Goal: Information Seeking & Learning: Compare options

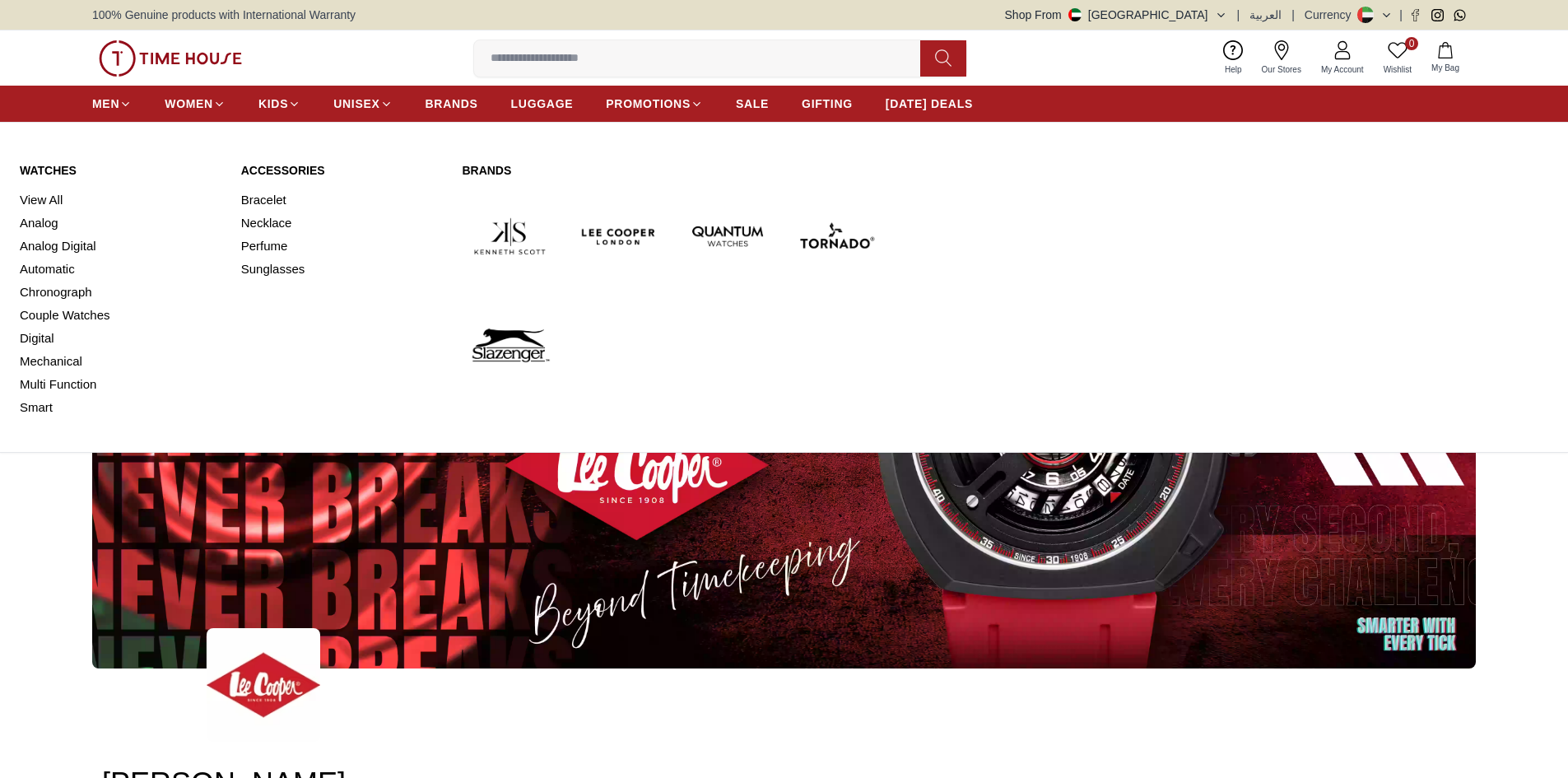
click at [40, 202] on link "View All" at bounding box center [120, 200] width 201 height 23
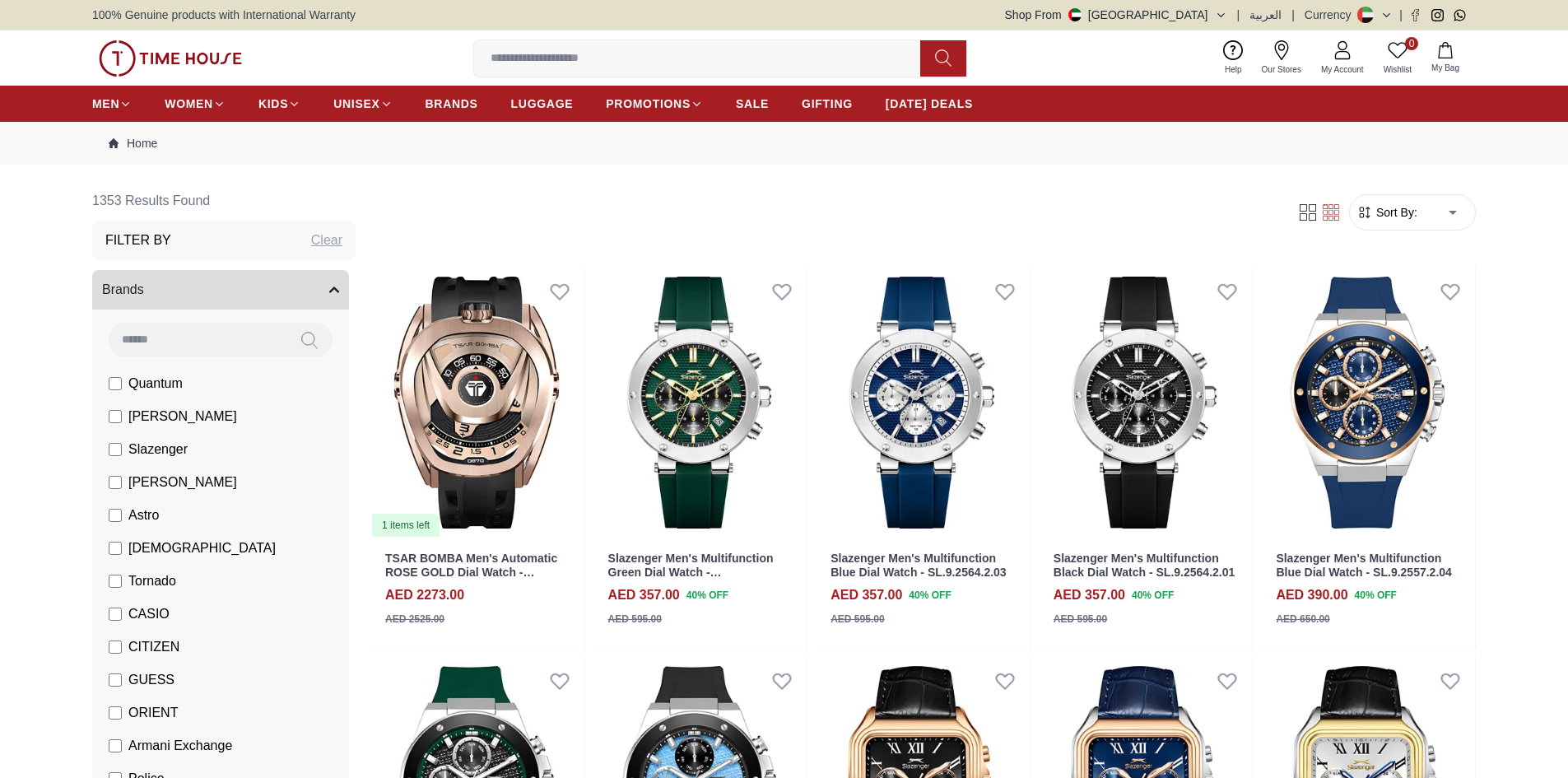
click at [1409, 210] on span "Sort By:" at bounding box center [1394, 213] width 44 height 17
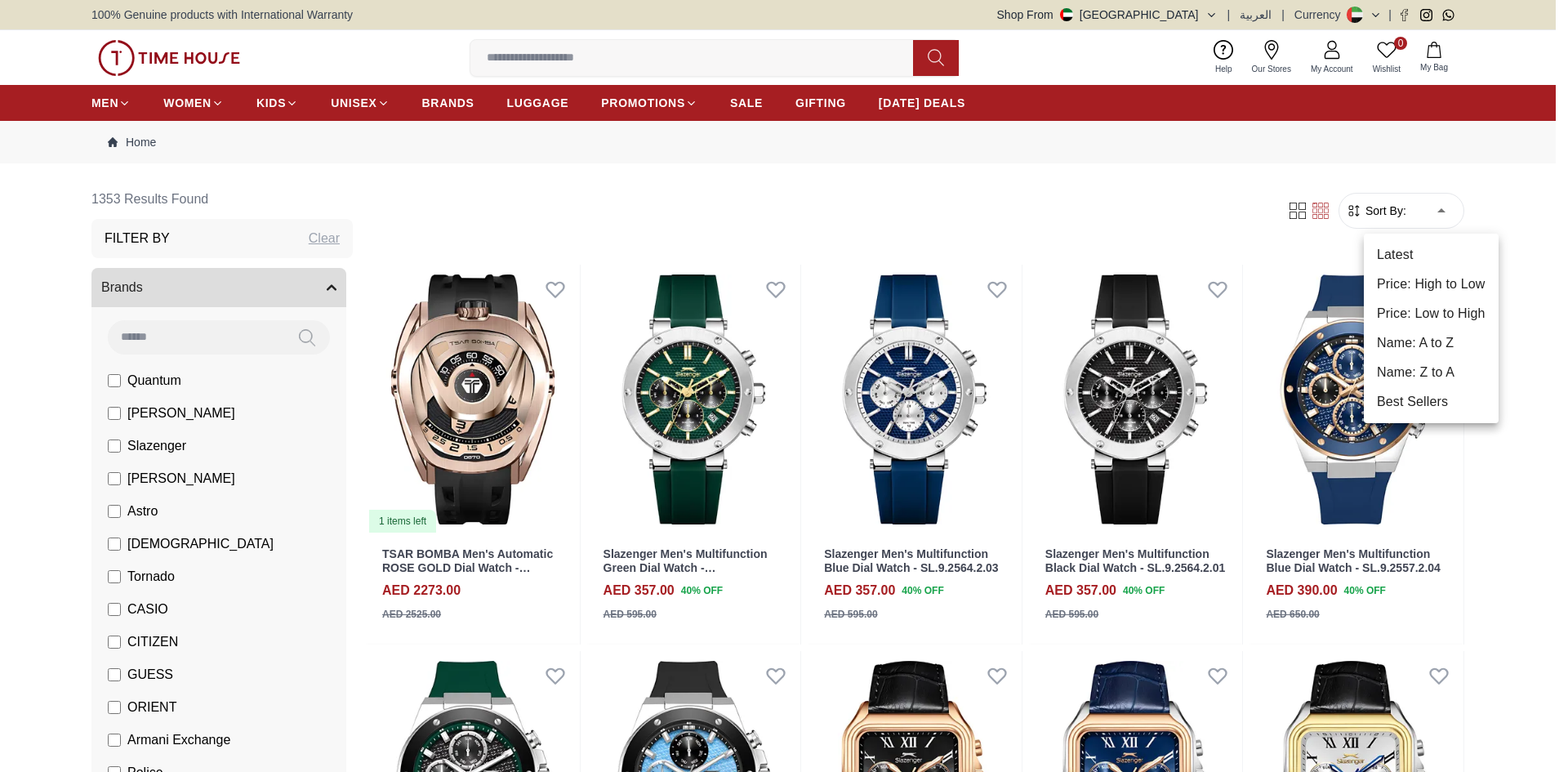
click at [1442, 311] on li "Price: Low to High" at bounding box center [1431, 314] width 135 height 29
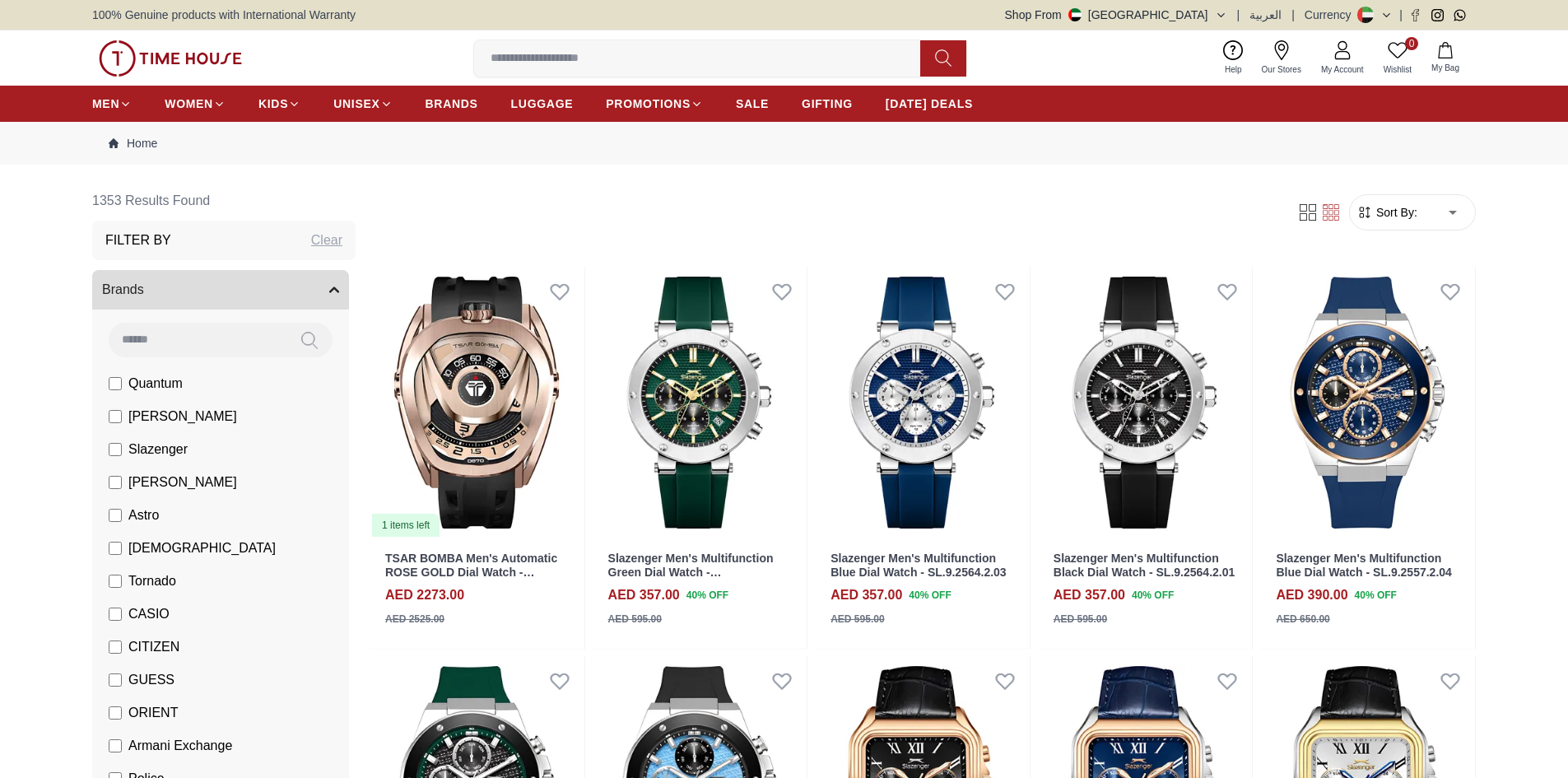
type input "*"
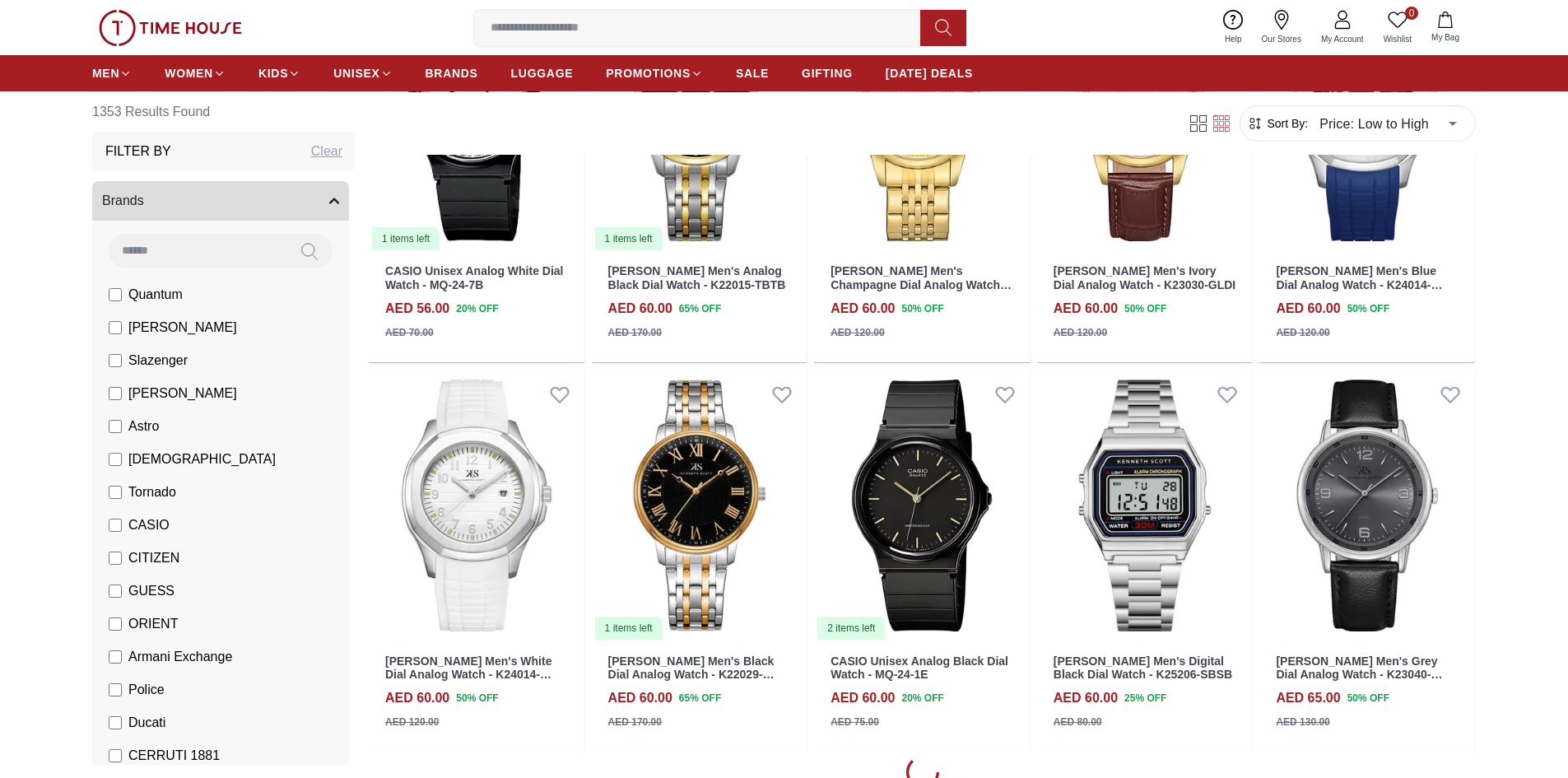
scroll to position [1235, 0]
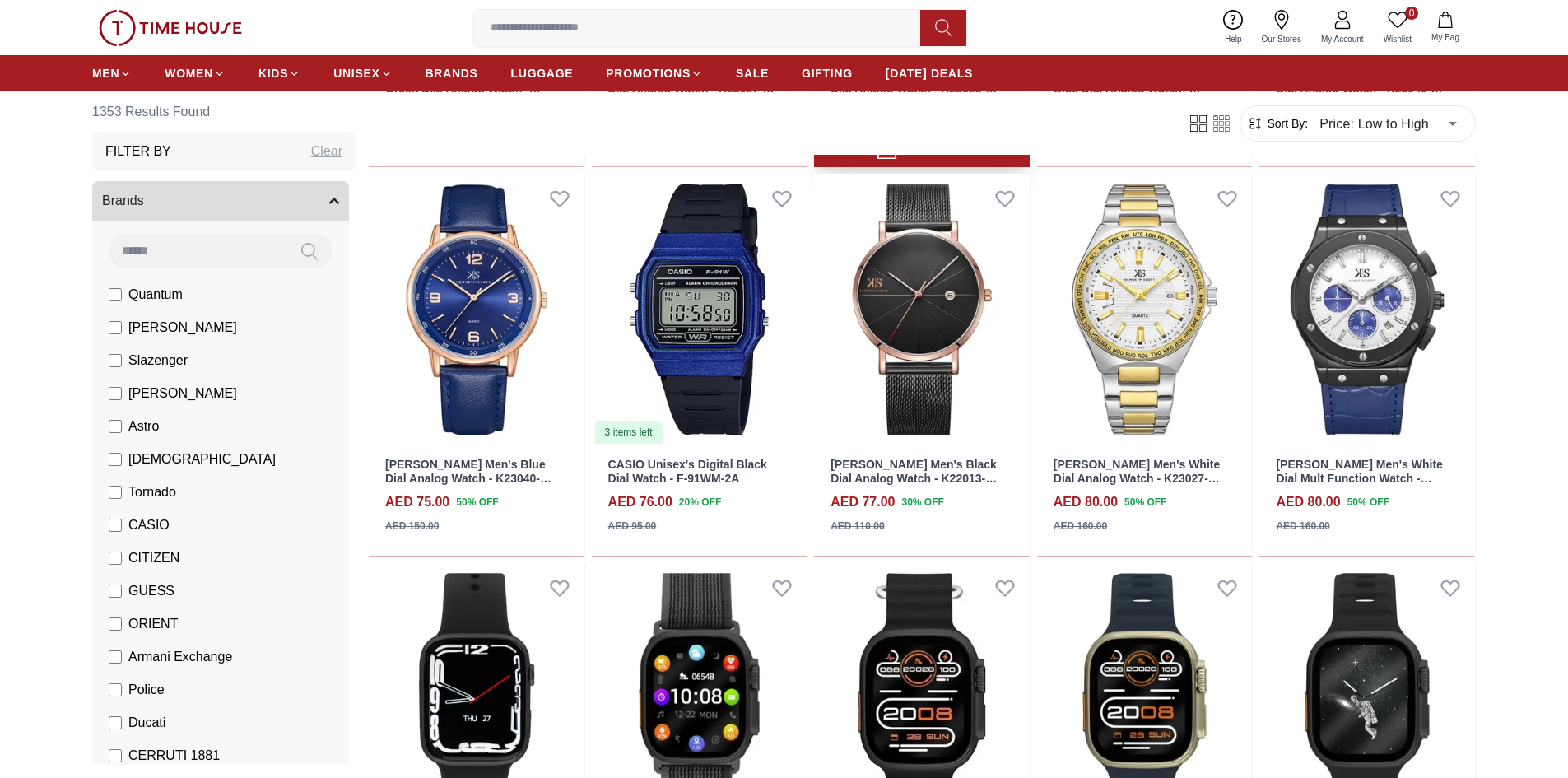
scroll to position [3787, 0]
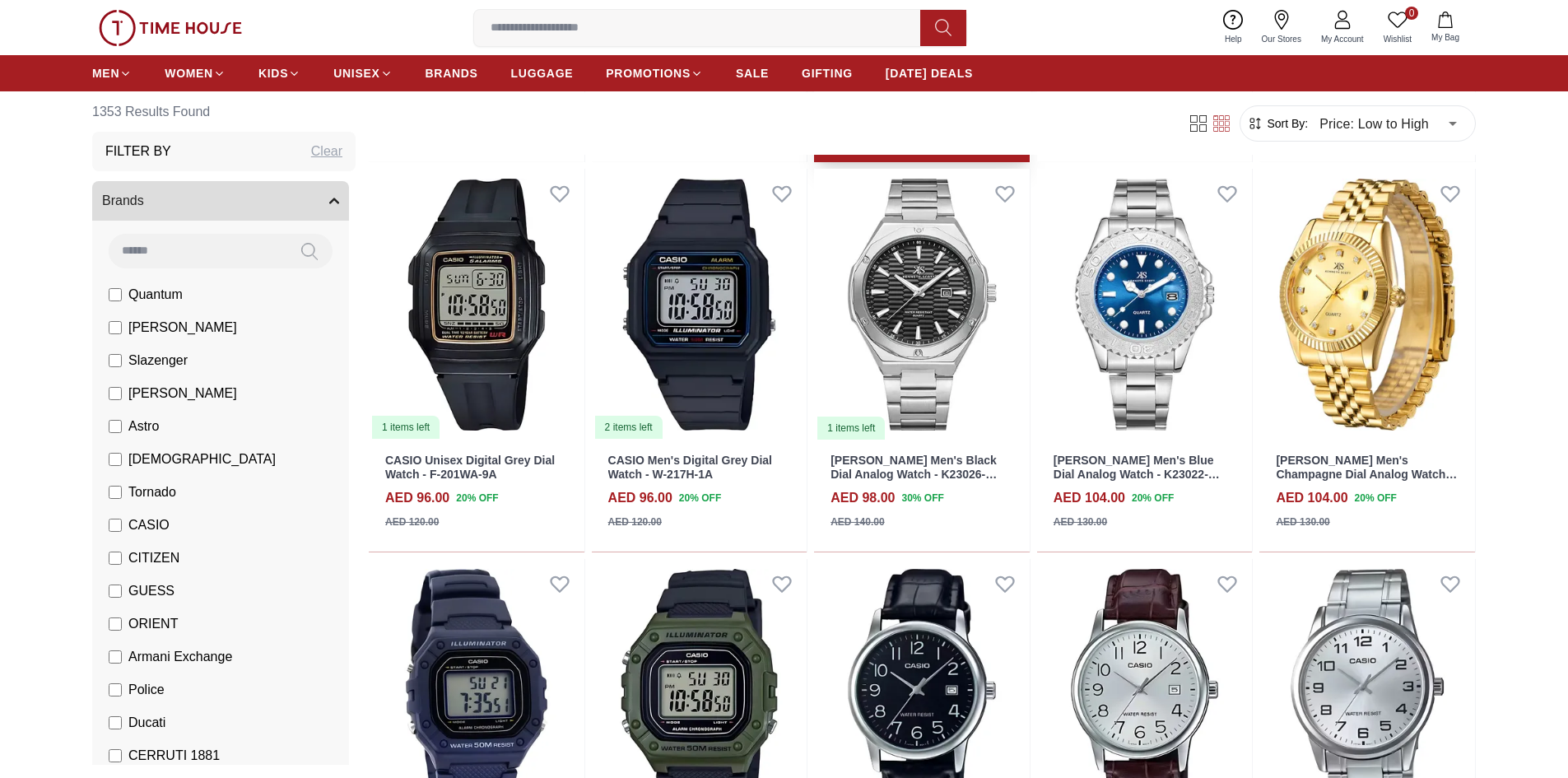
scroll to position [5682, 0]
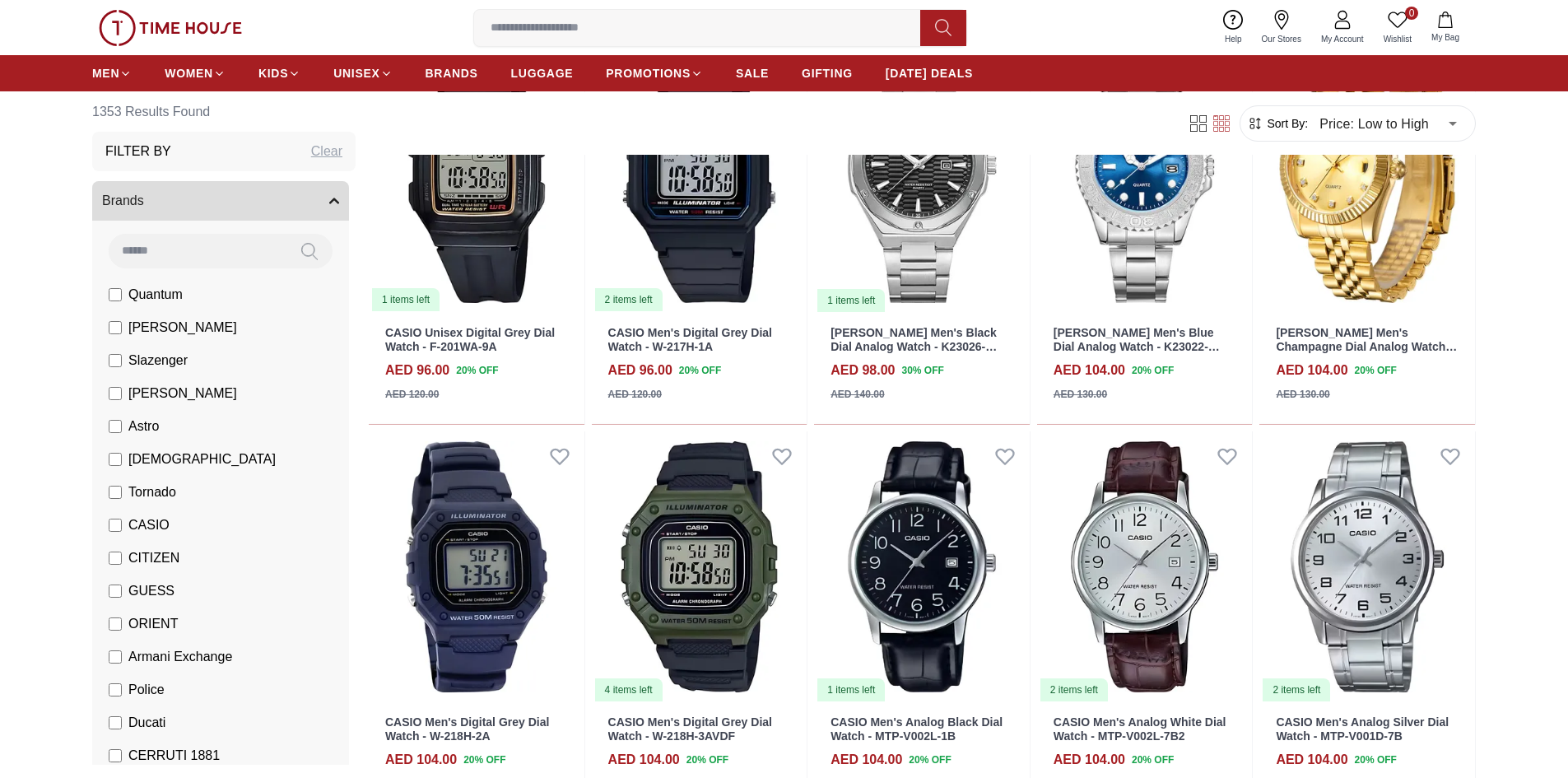
scroll to position [6175, 0]
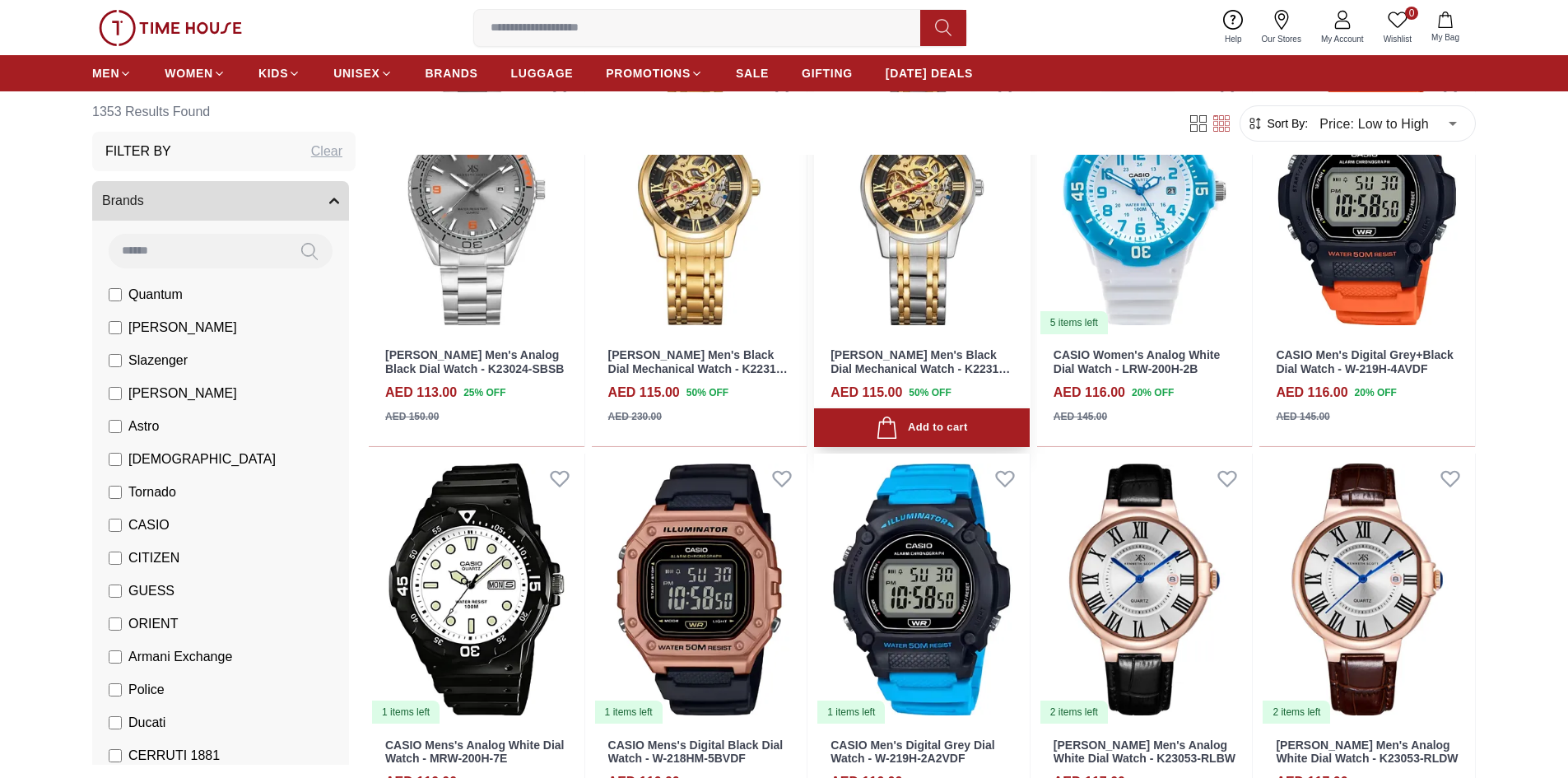
scroll to position [8564, 0]
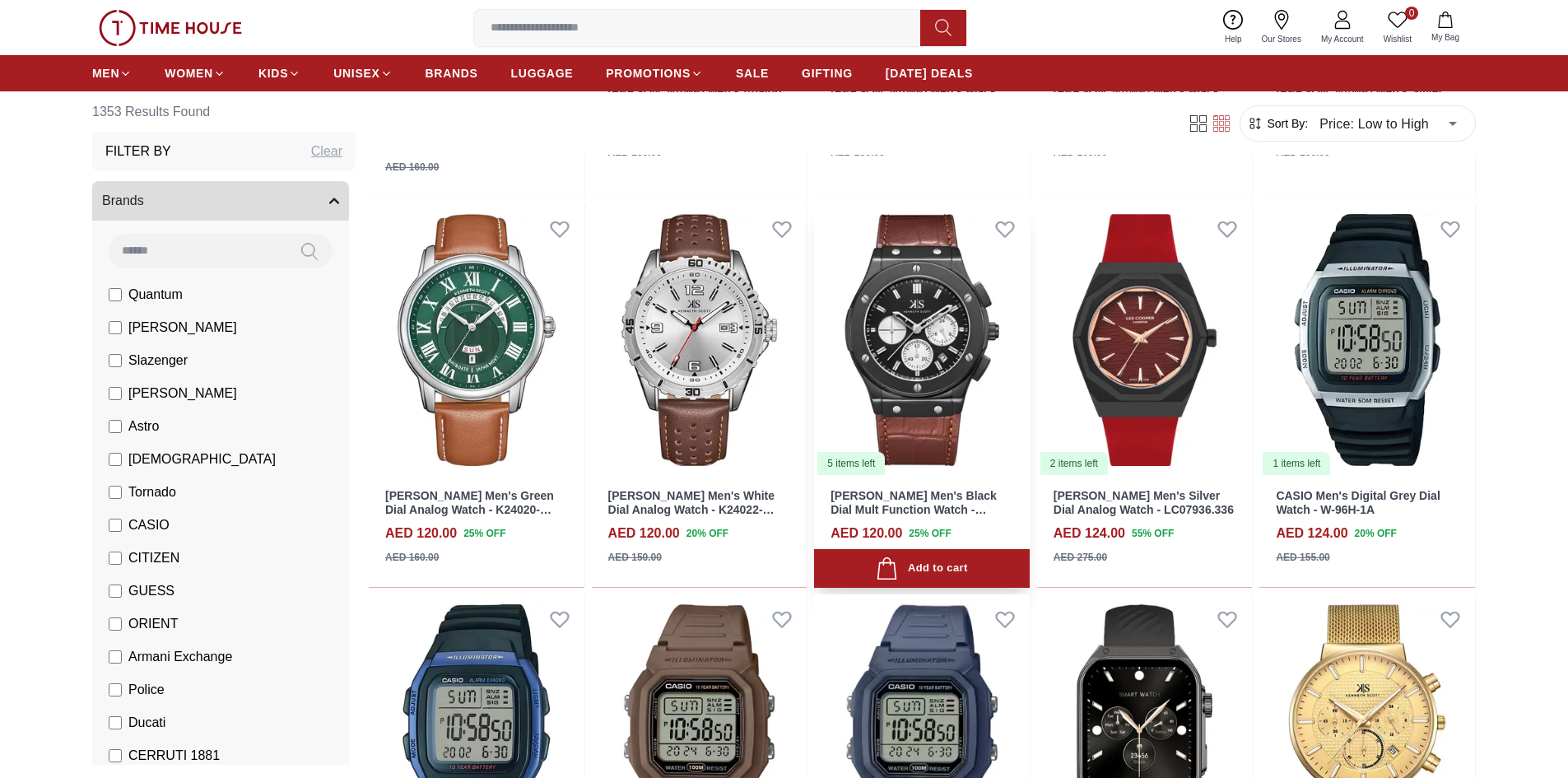
scroll to position [10535, 0]
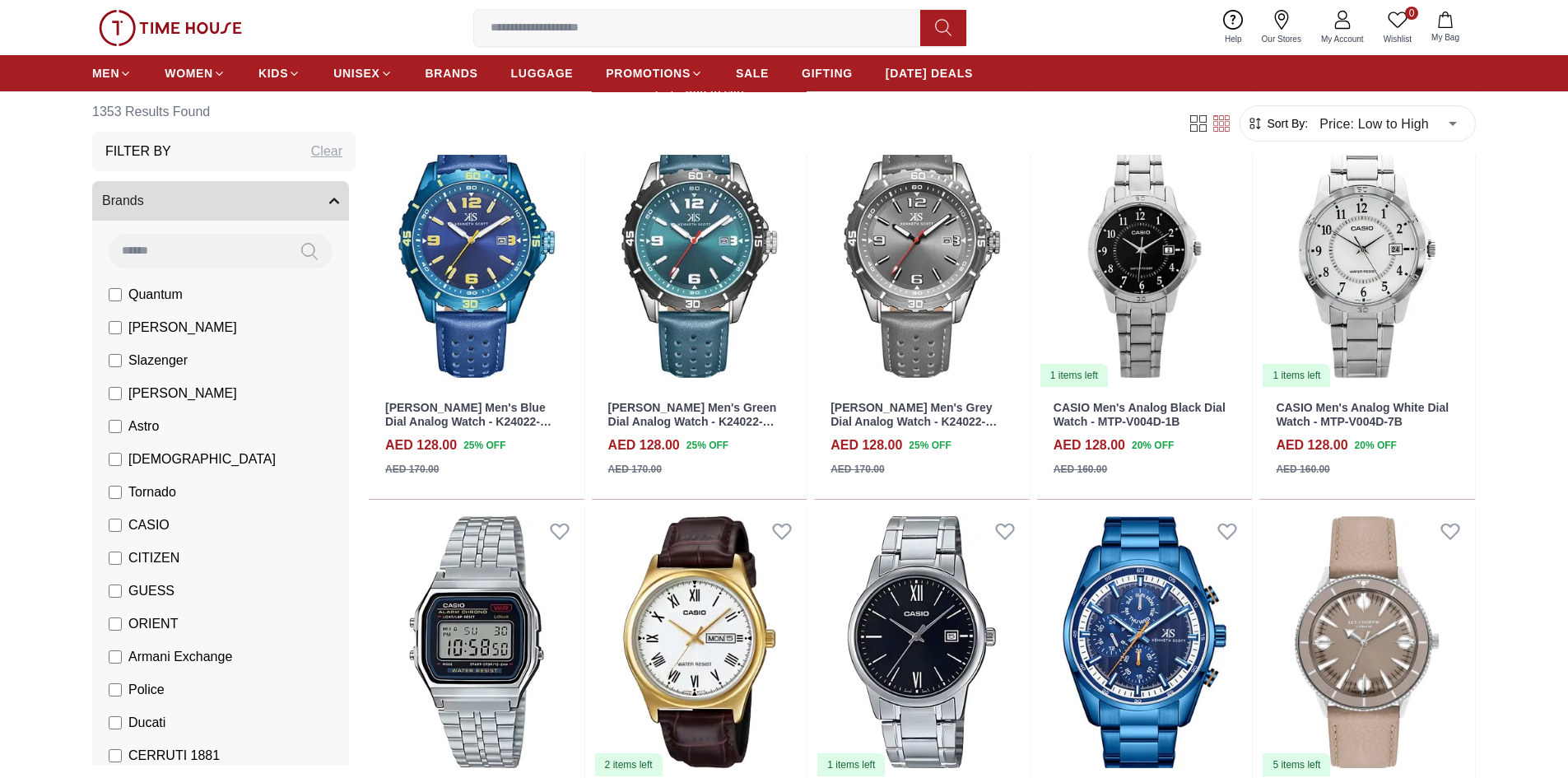
scroll to position [12139, 0]
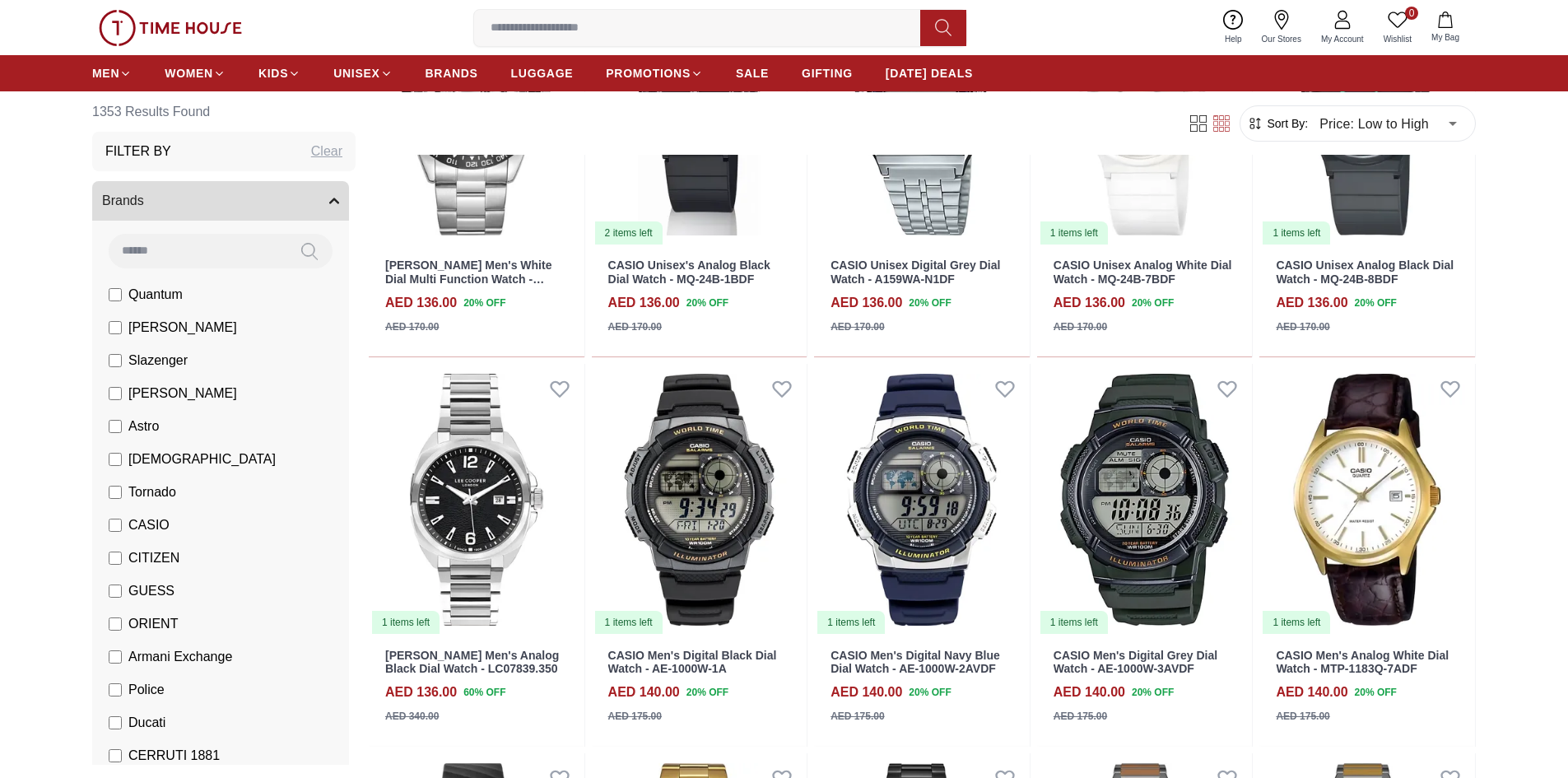
scroll to position [13421, 0]
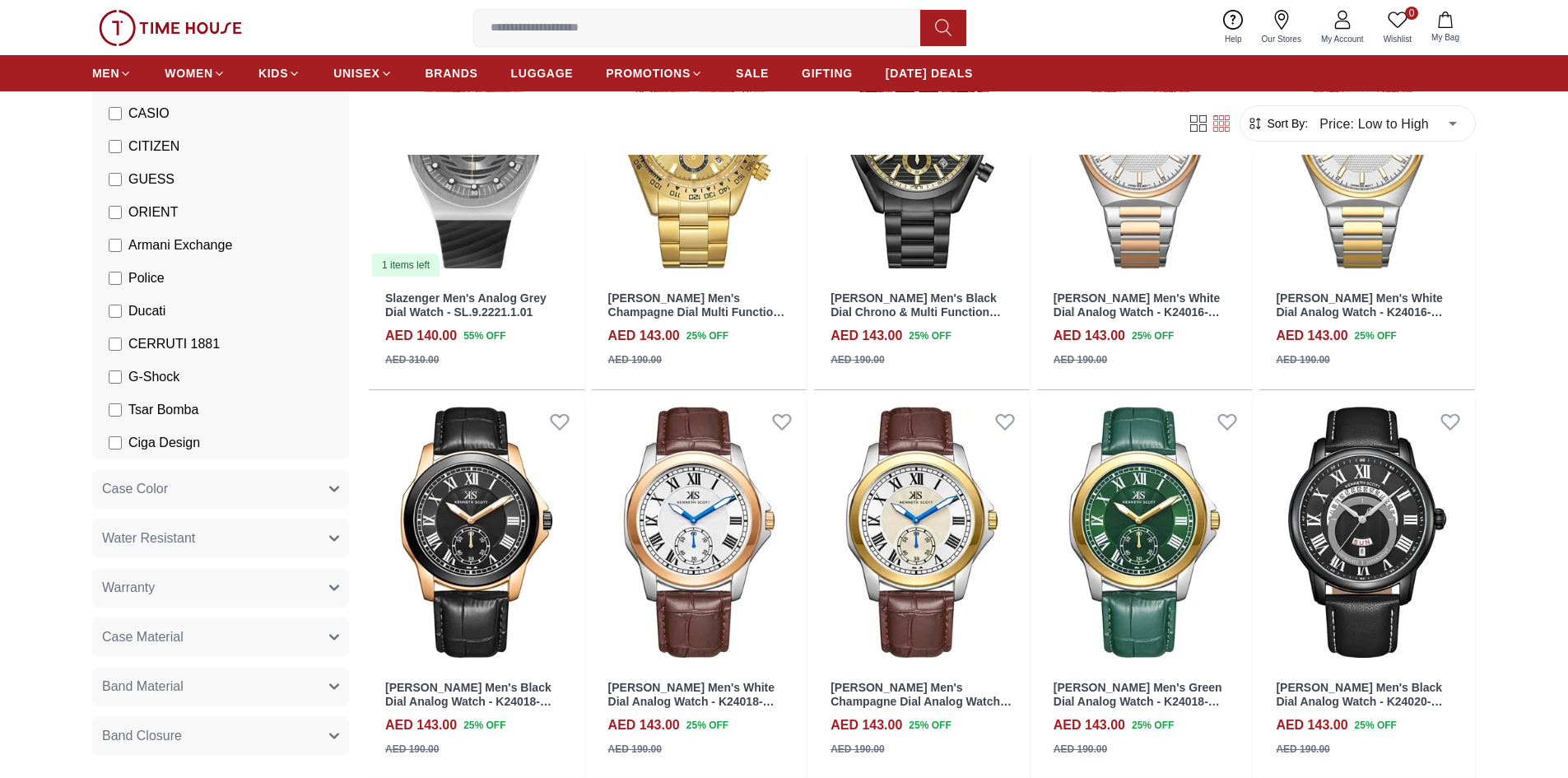
scroll to position [82, 0]
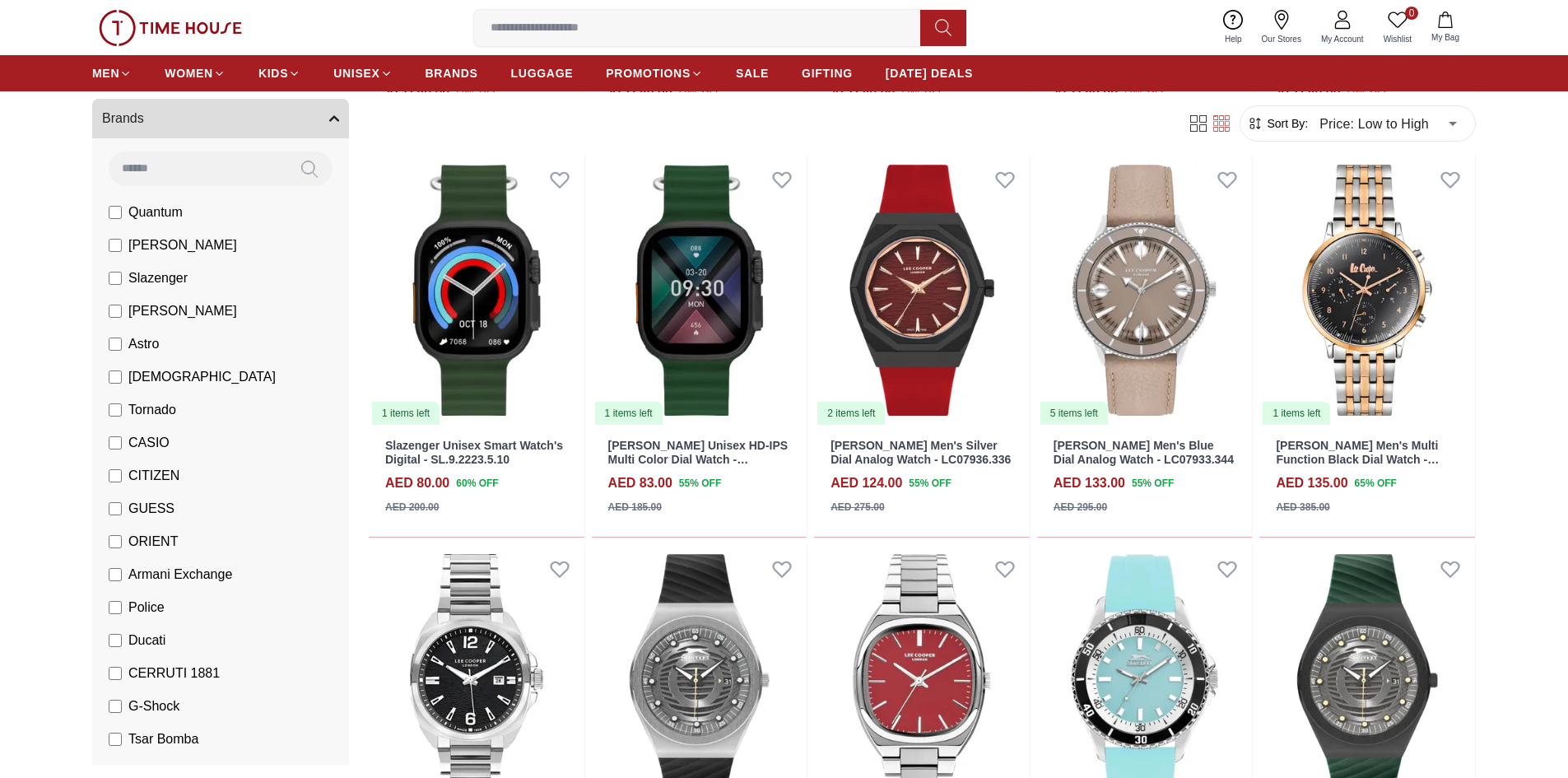
scroll to position [1070, 0]
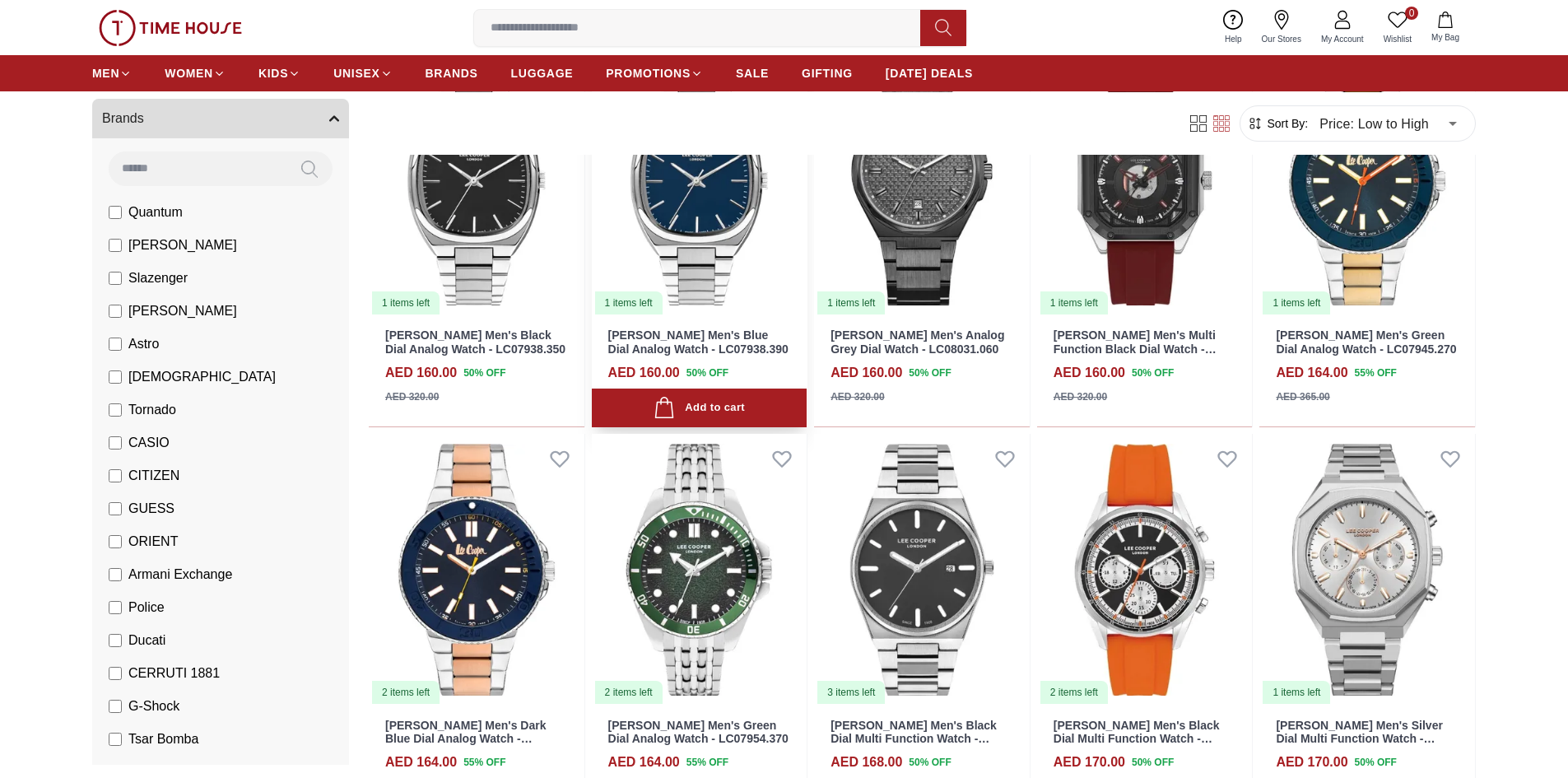
scroll to position [2470, 0]
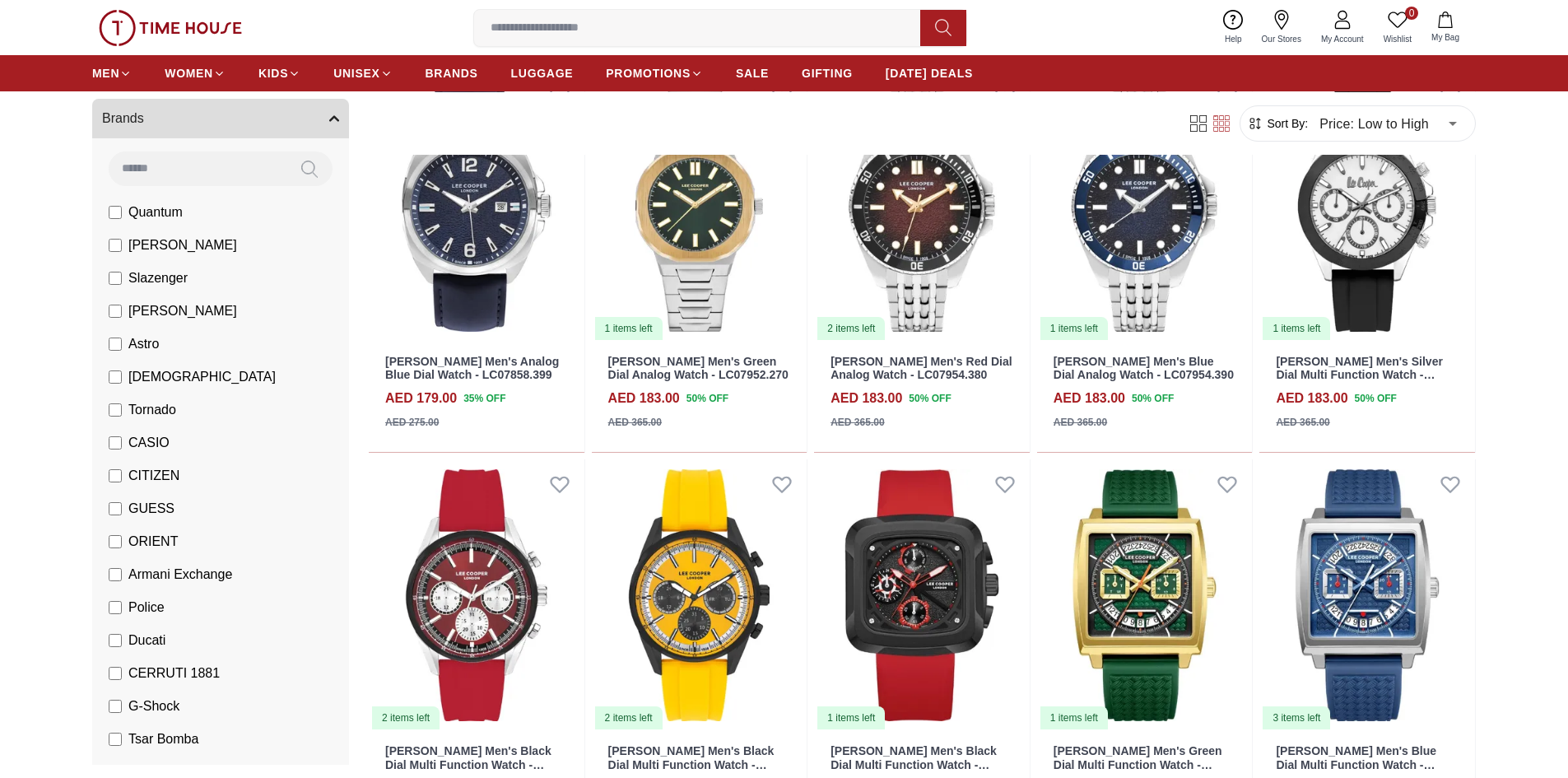
scroll to position [3705, 0]
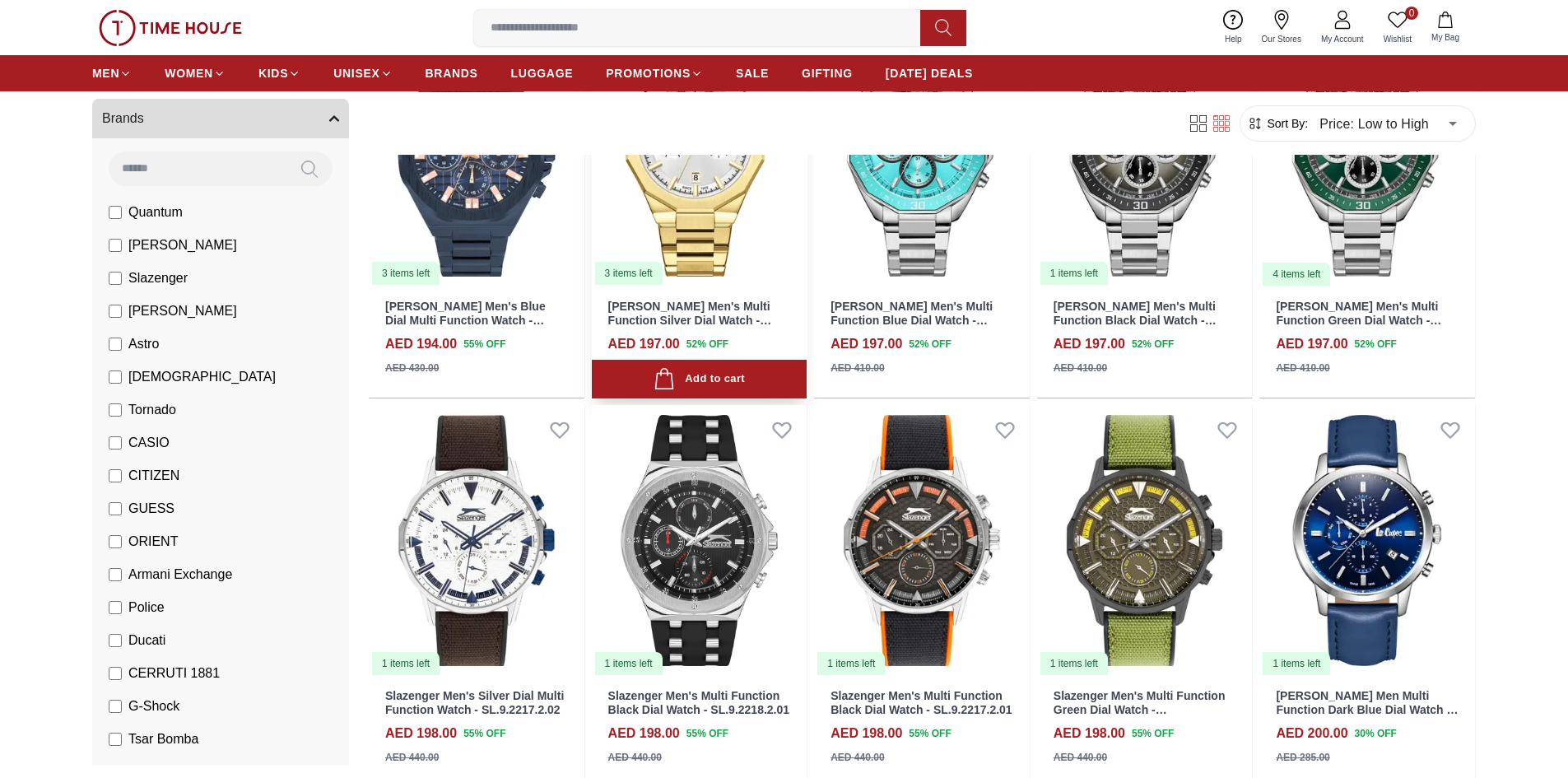
scroll to position [5846, 0]
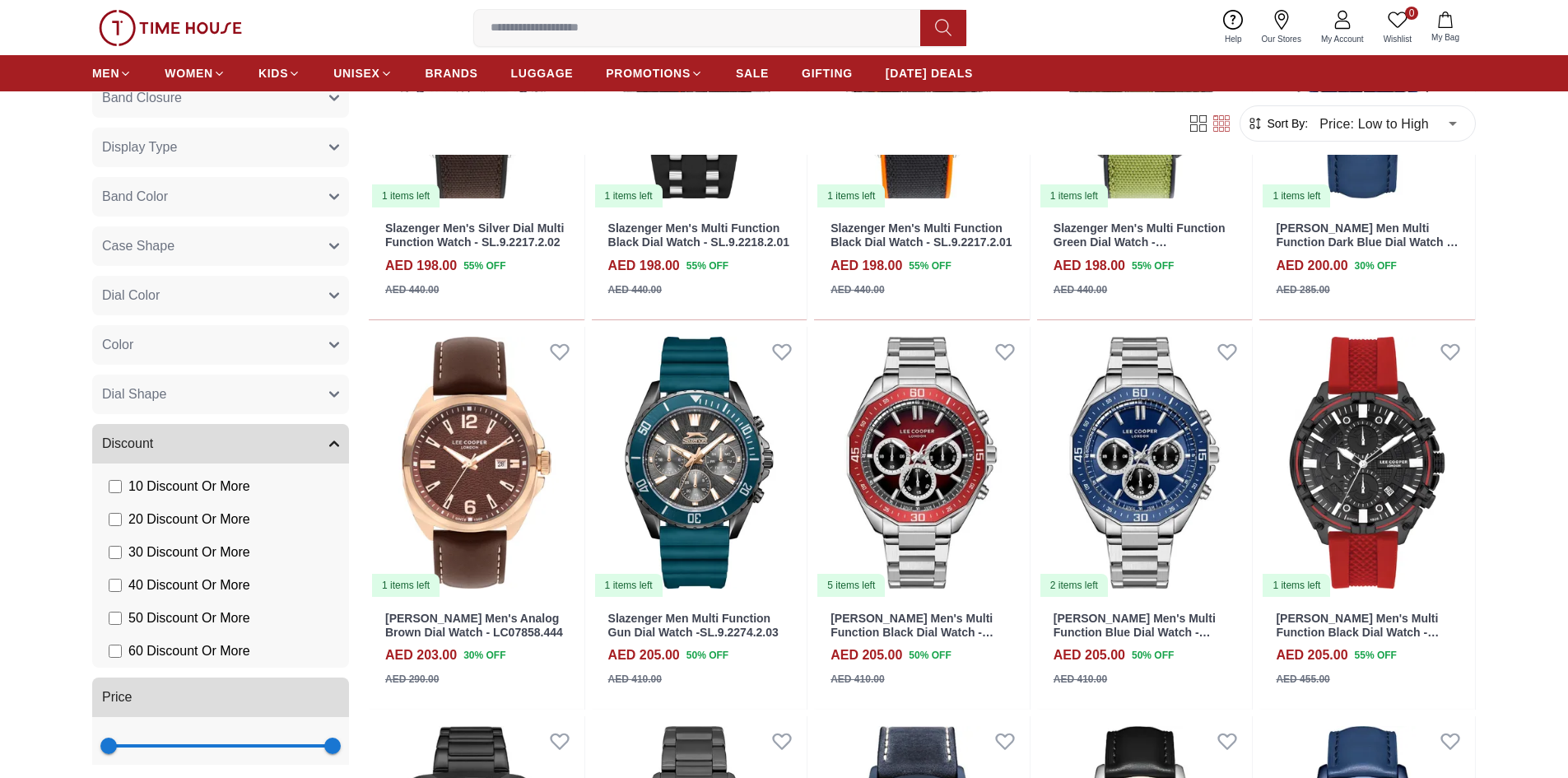
scroll to position [1070, 0]
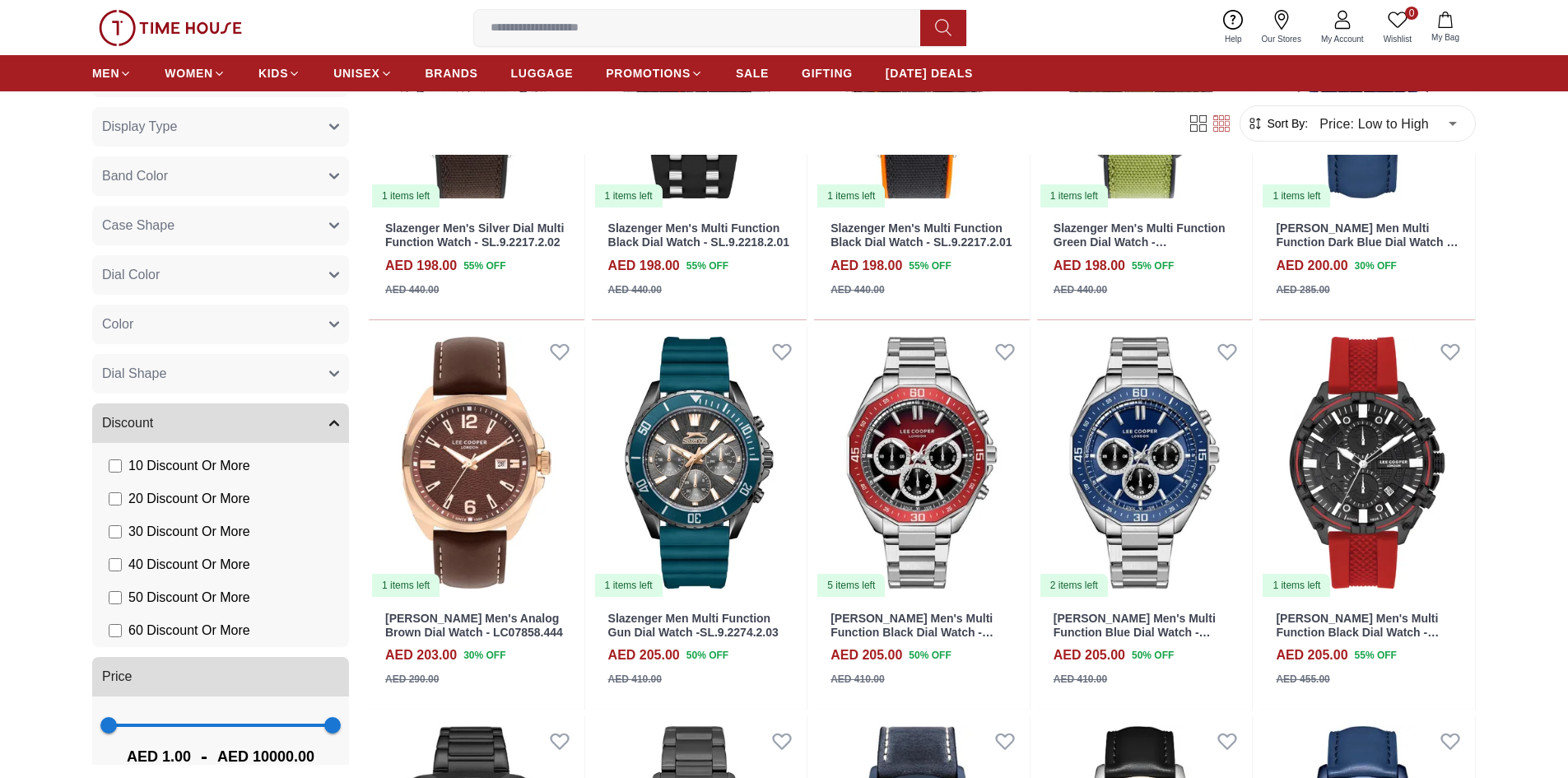
click at [134, 280] on span "Dial Color" at bounding box center [130, 274] width 57 height 19
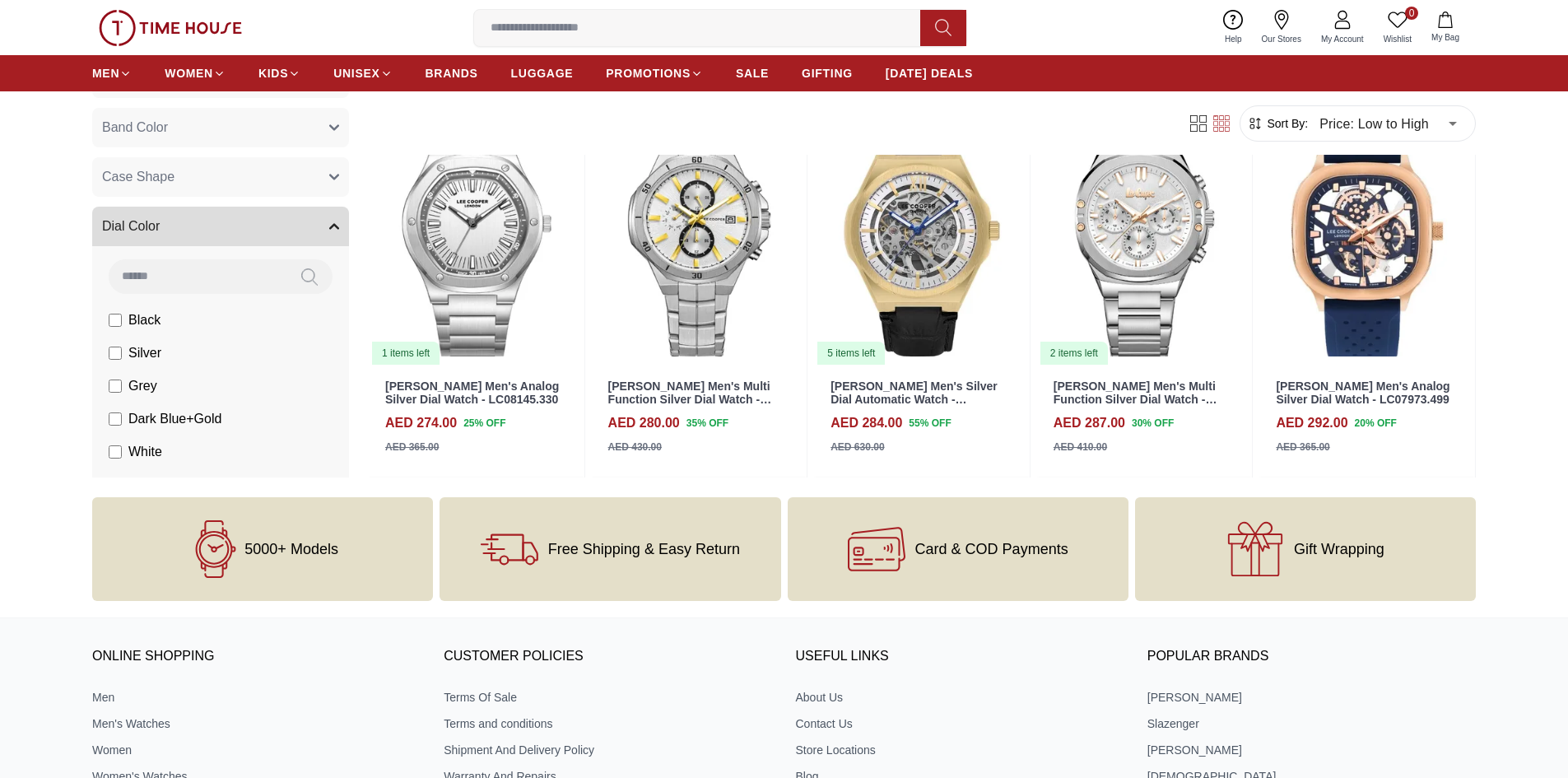
scroll to position [823, 0]
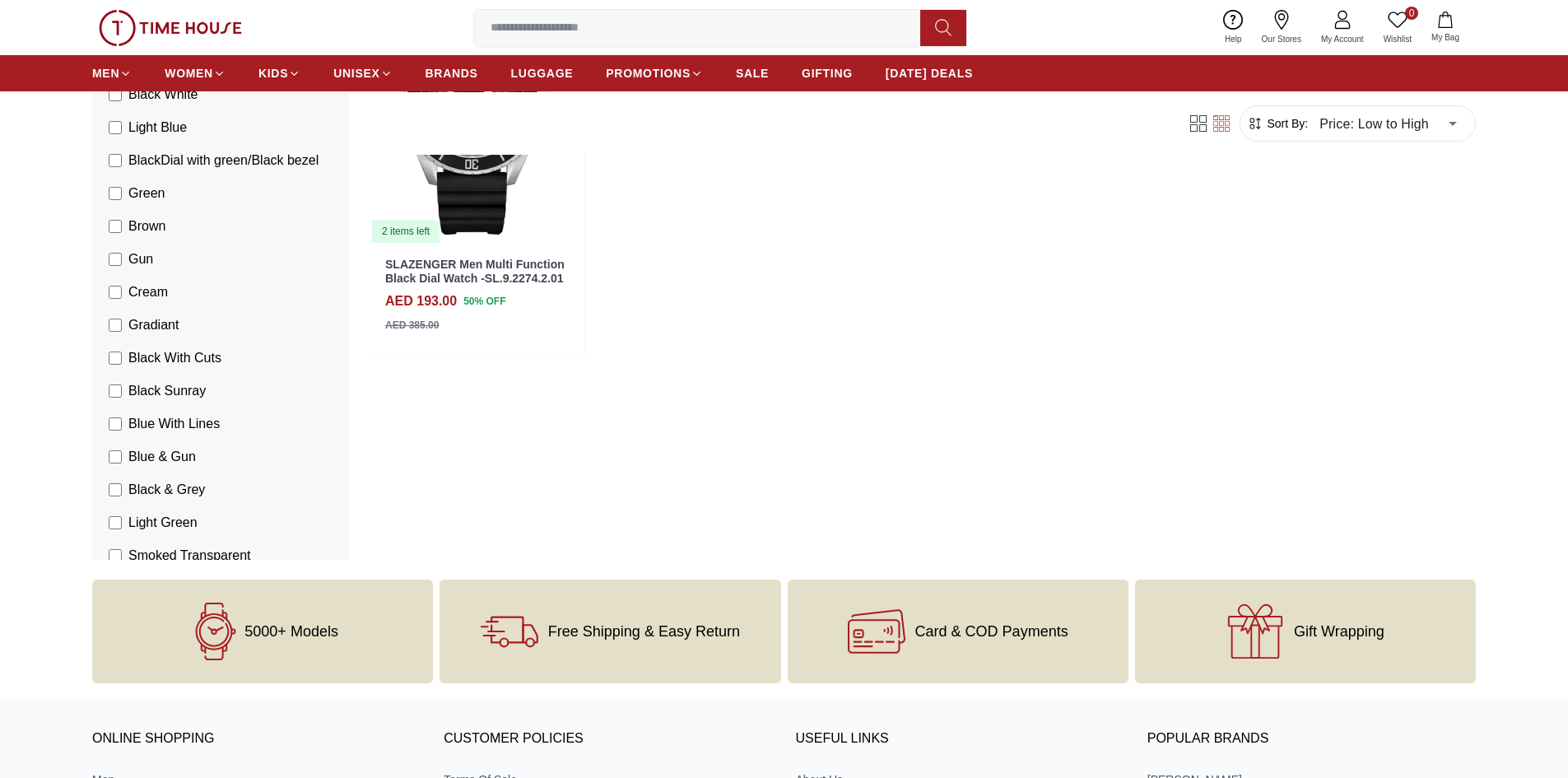
scroll to position [1643, 0]
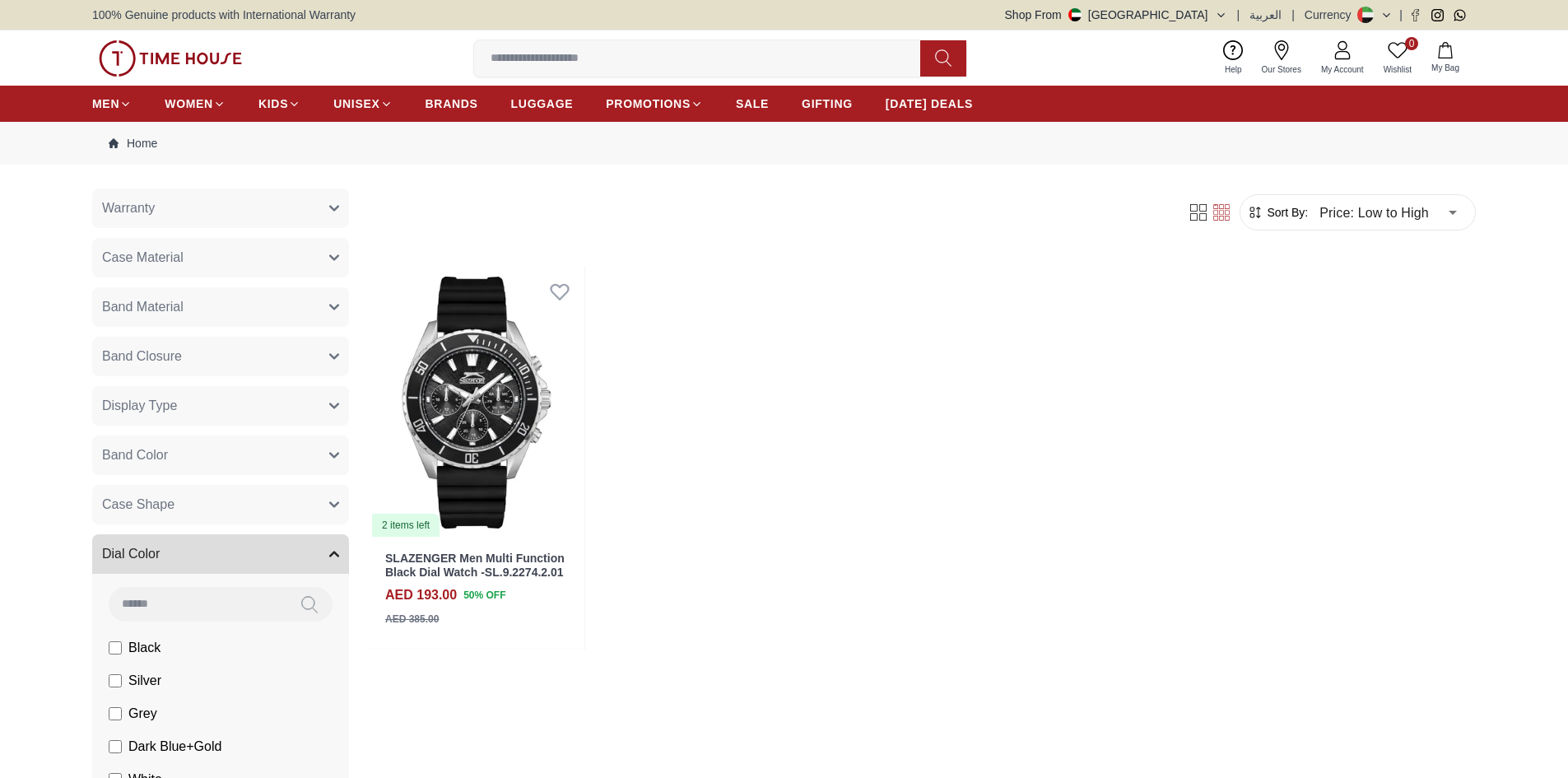
scroll to position [984, 0]
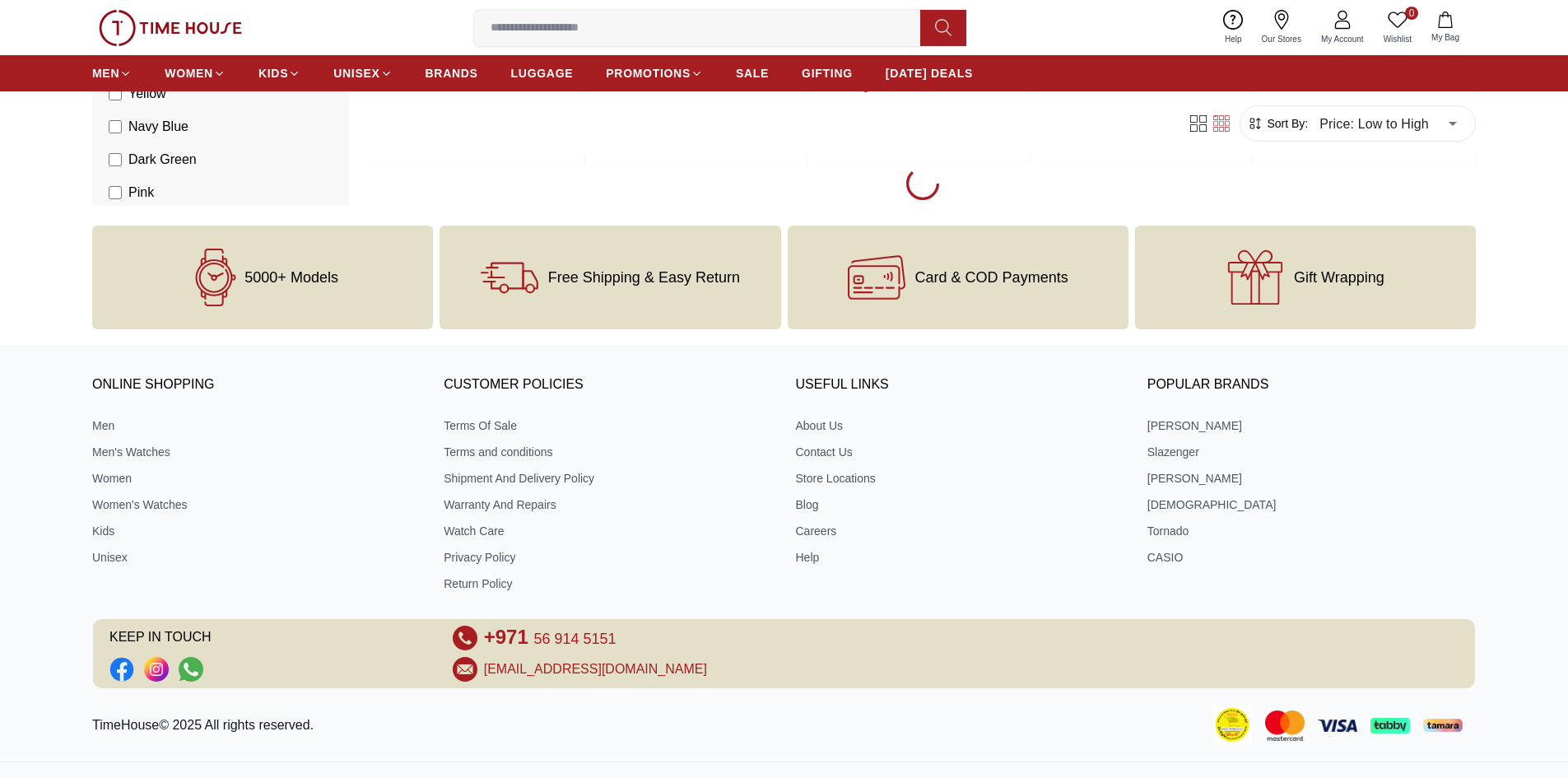
scroll to position [1713, 0]
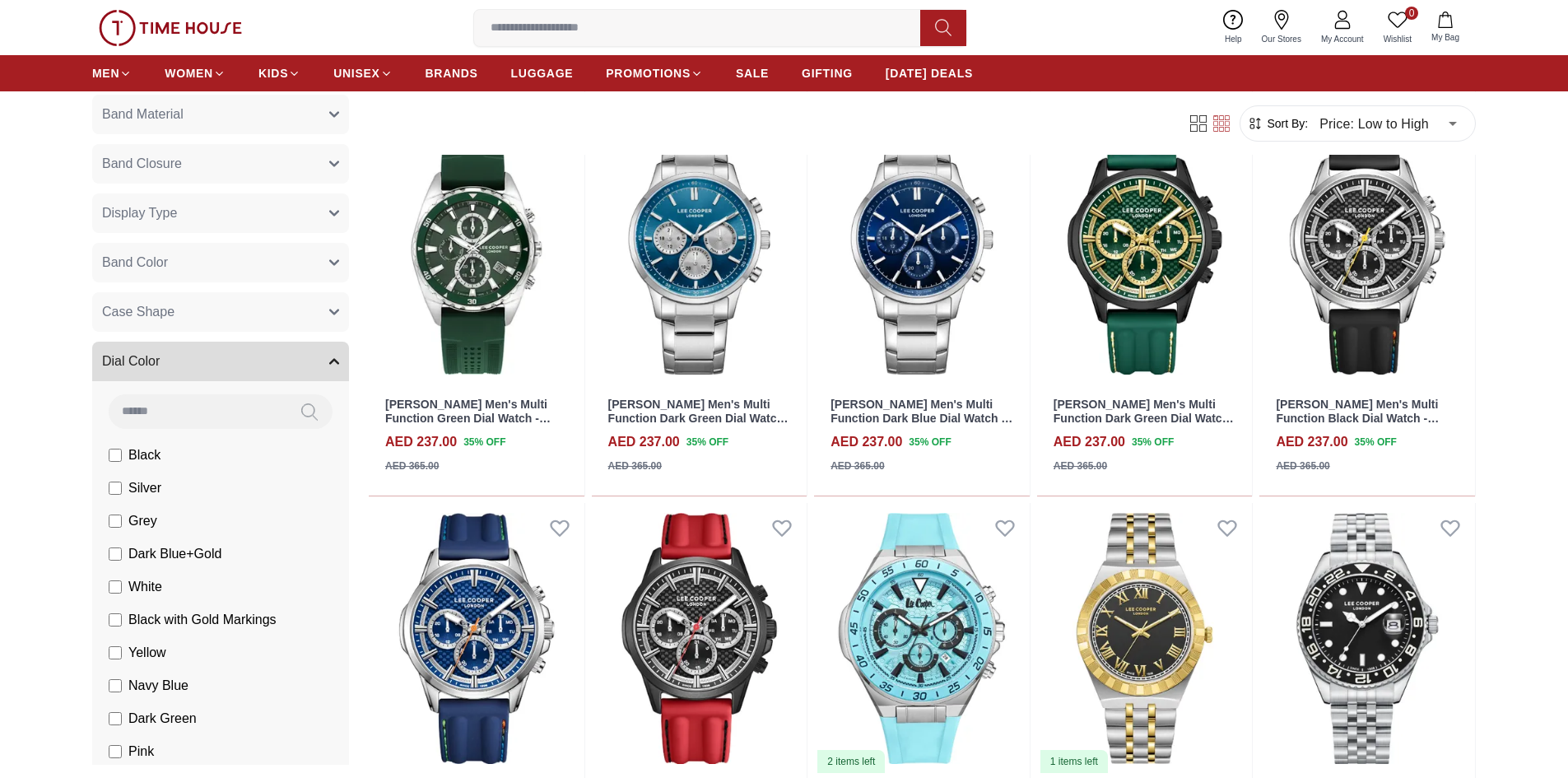
click at [163, 117] on span "Band Material" at bounding box center [142, 114] width 81 height 19
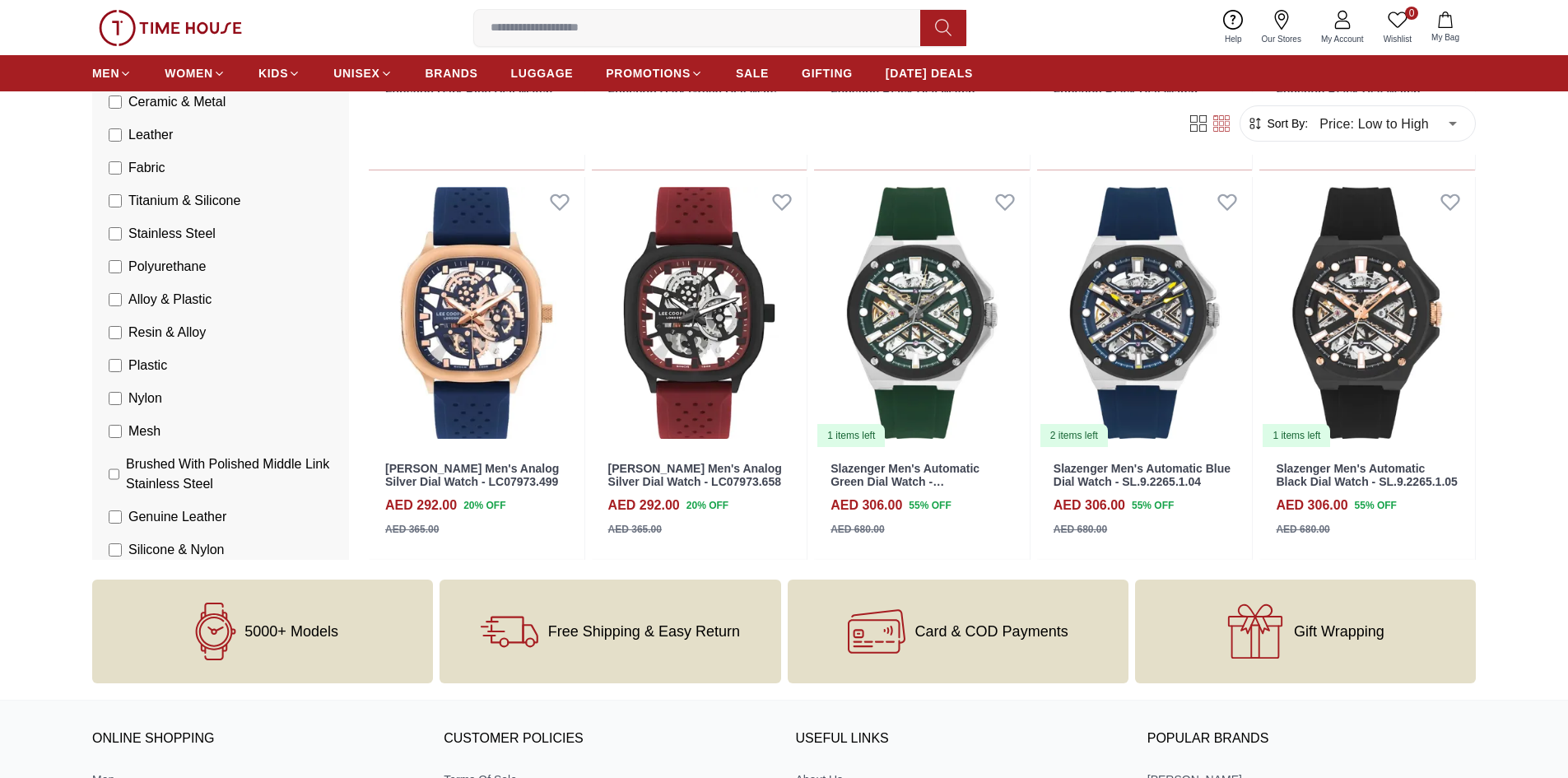
scroll to position [820, 0]
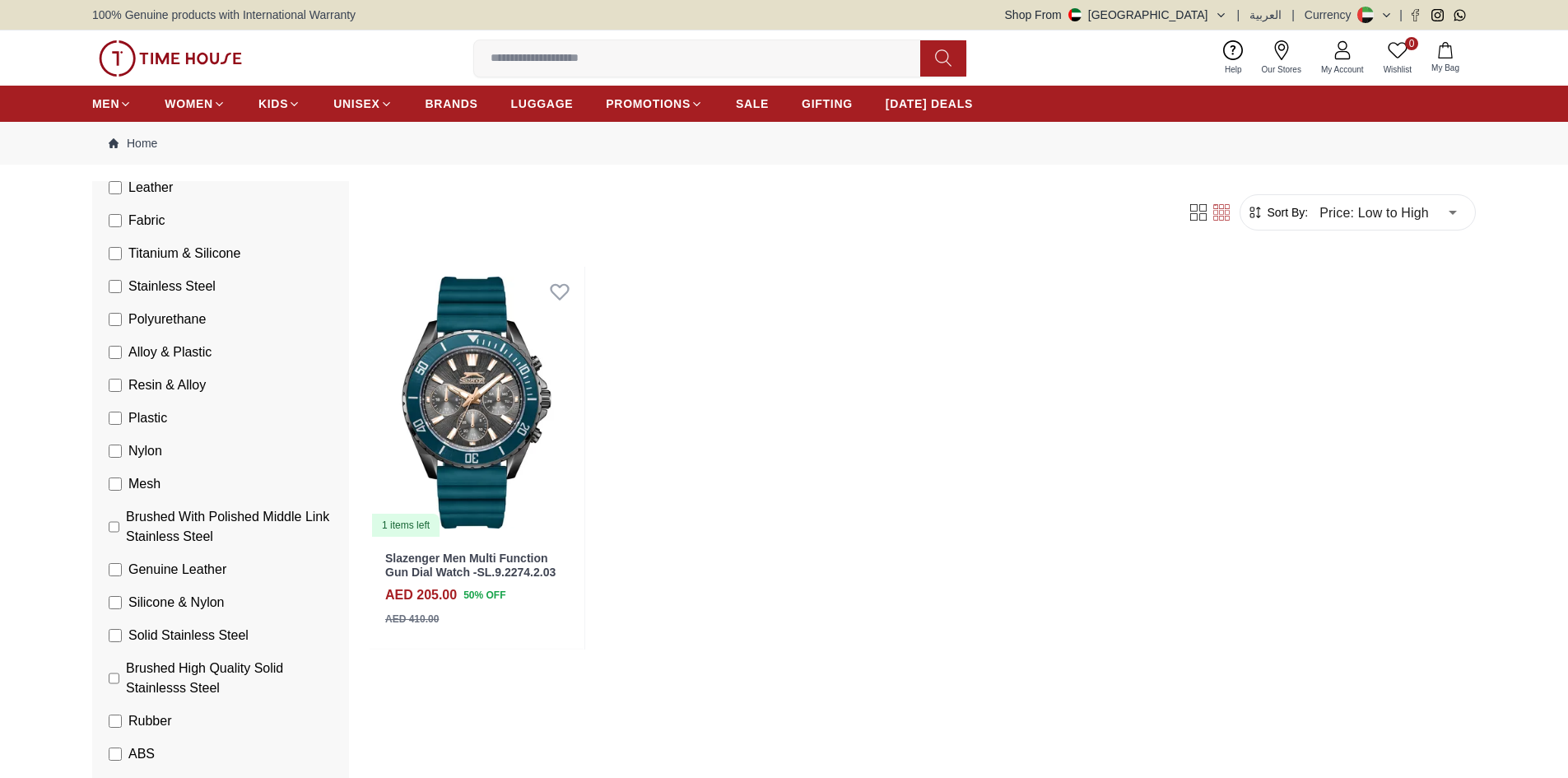
scroll to position [1231, 0]
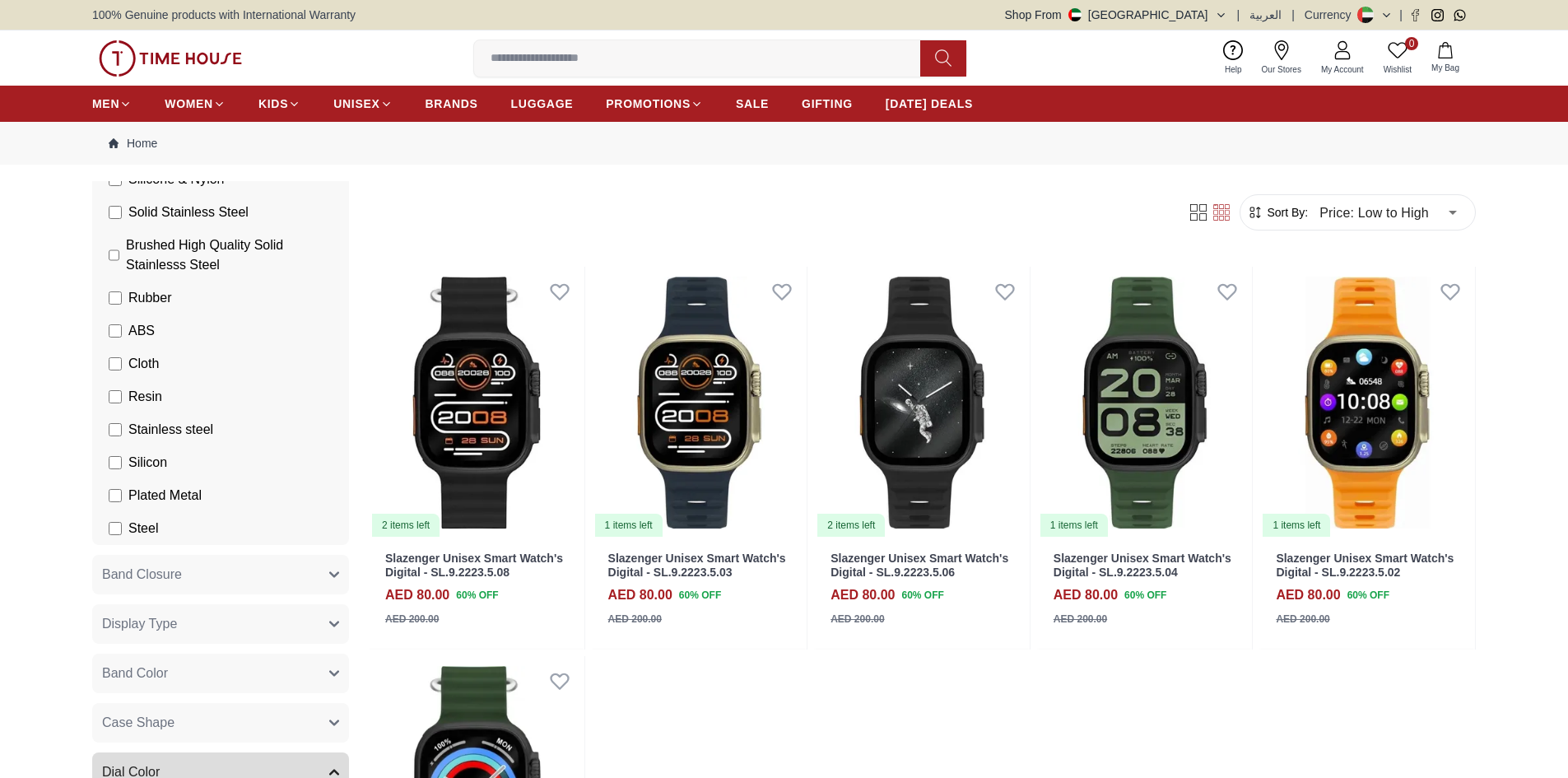
scroll to position [1561, 0]
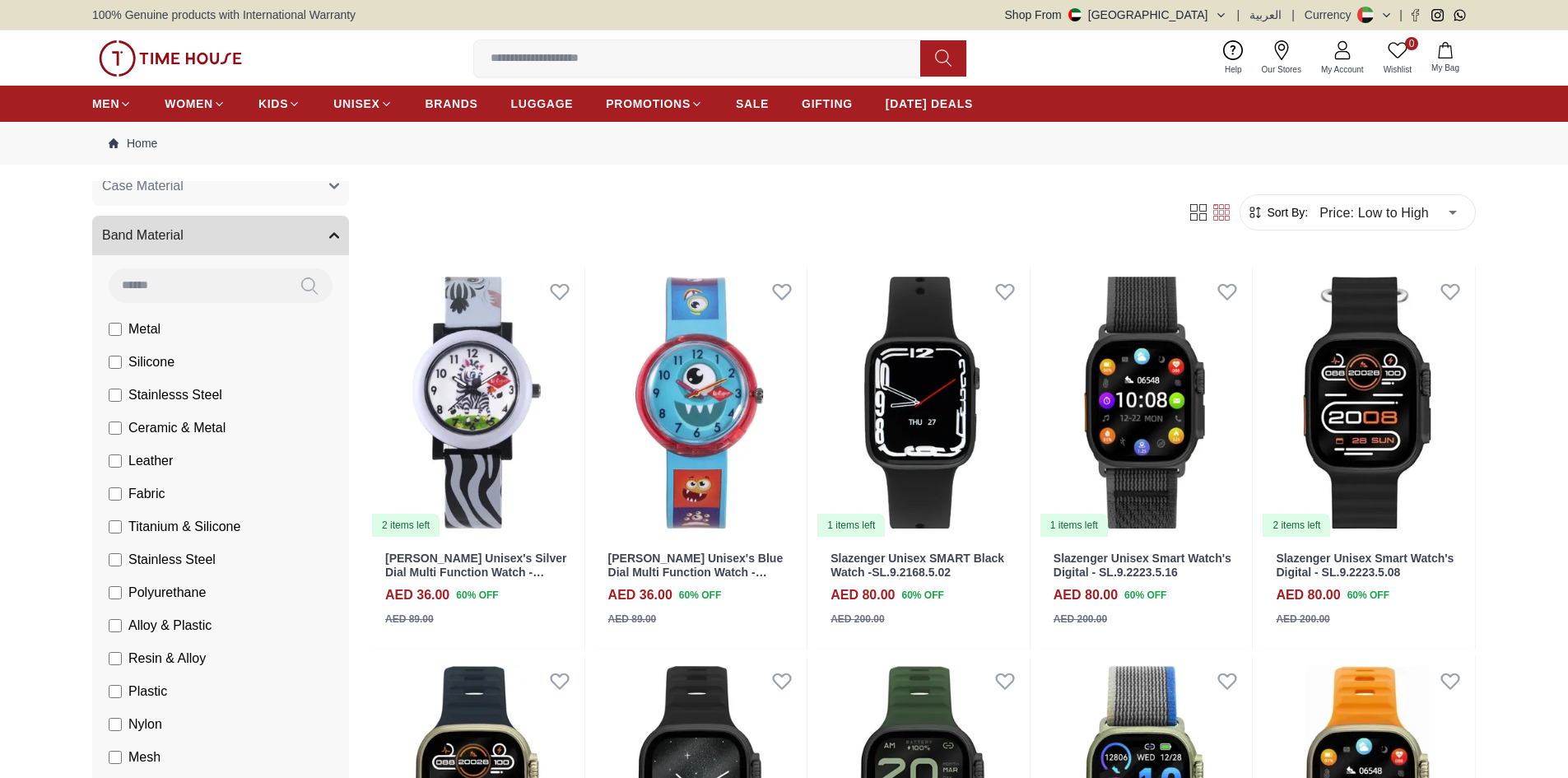
scroll to position [737, 0]
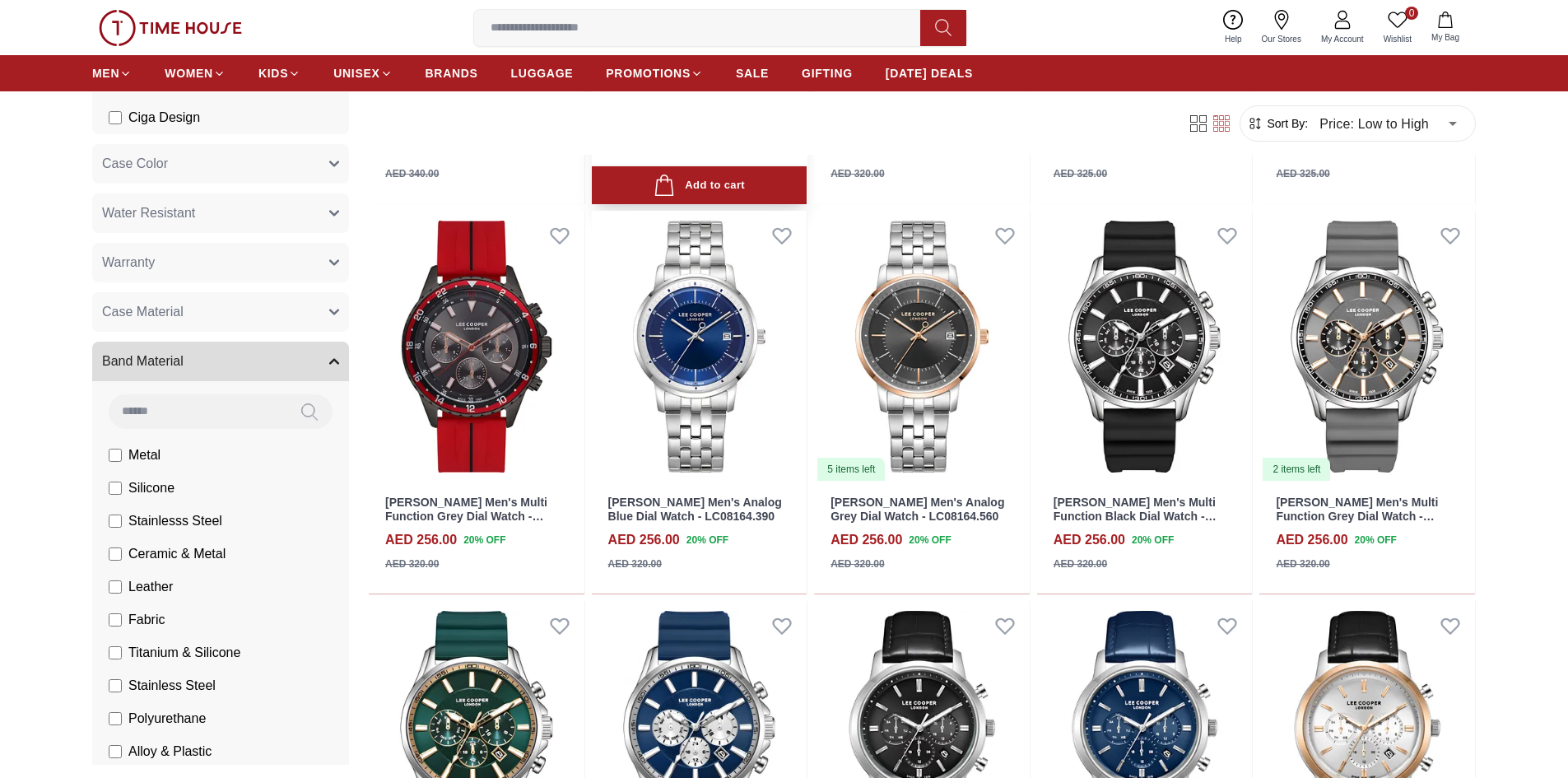
scroll to position [1729, 0]
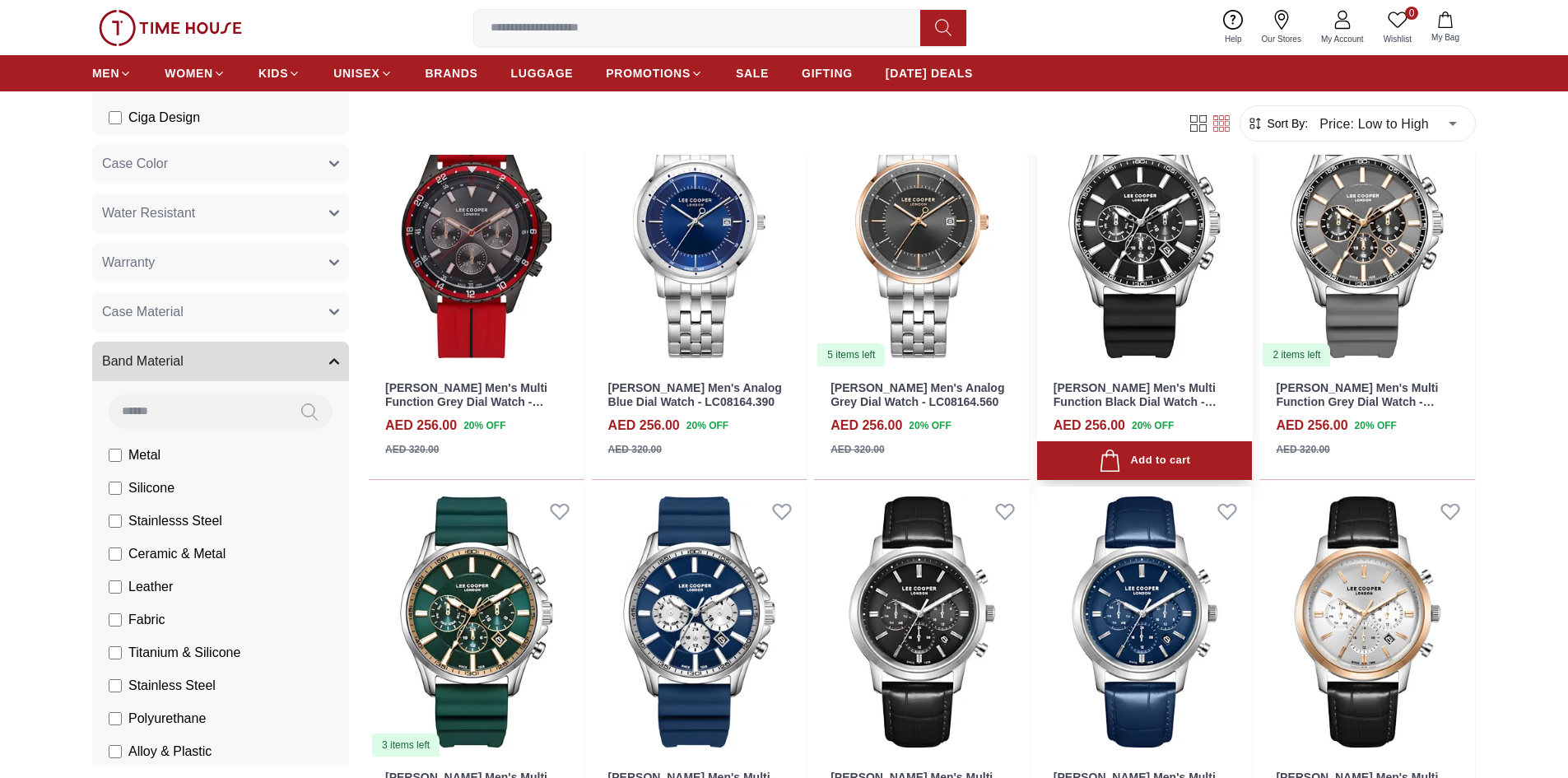
drag, startPoint x: 1150, startPoint y: 201, endPoint x: 1113, endPoint y: 202, distance: 37.0
click at [1150, 201] on img at bounding box center [1144, 232] width 215 height 272
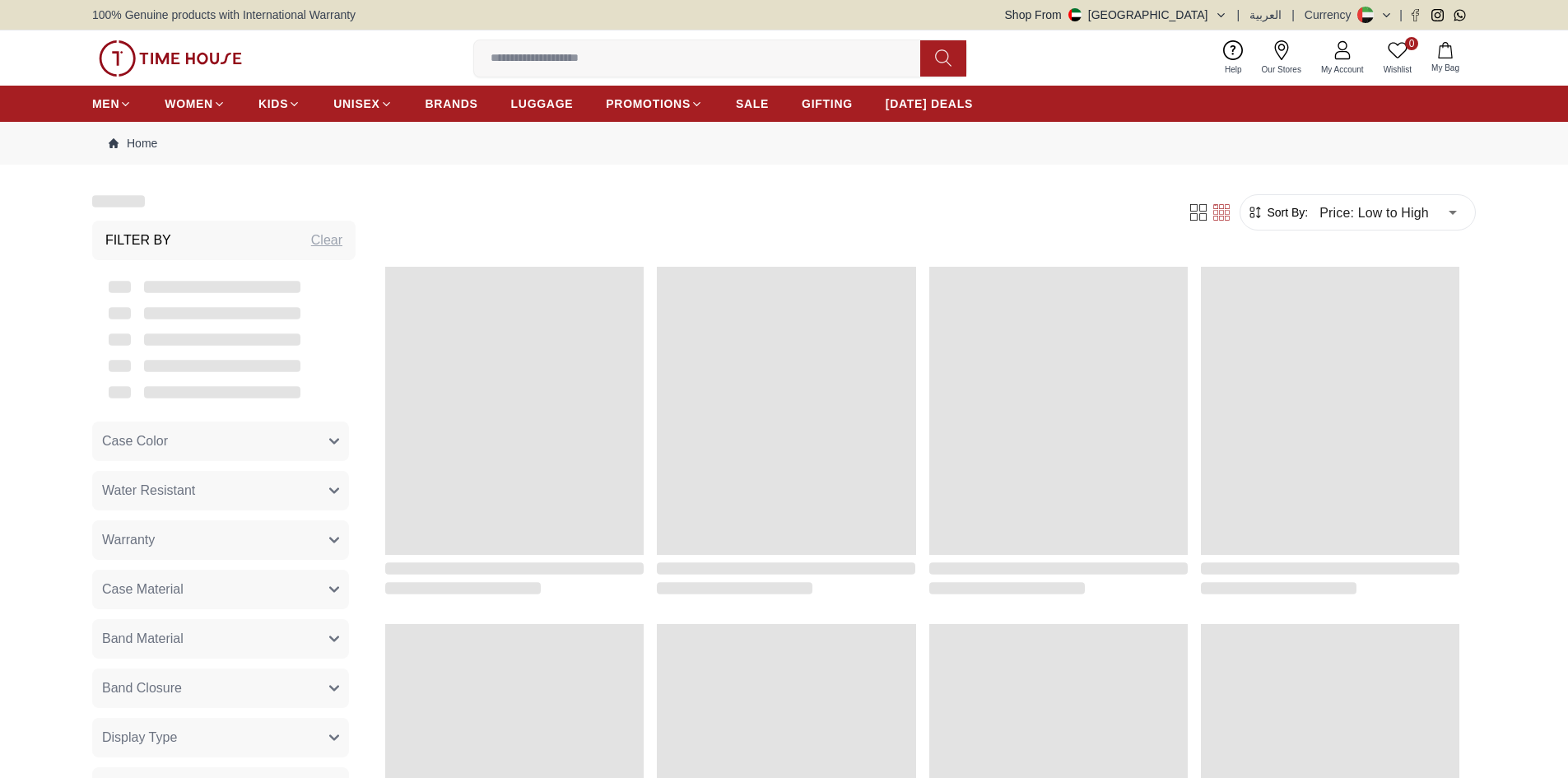
scroll to position [1551, 0]
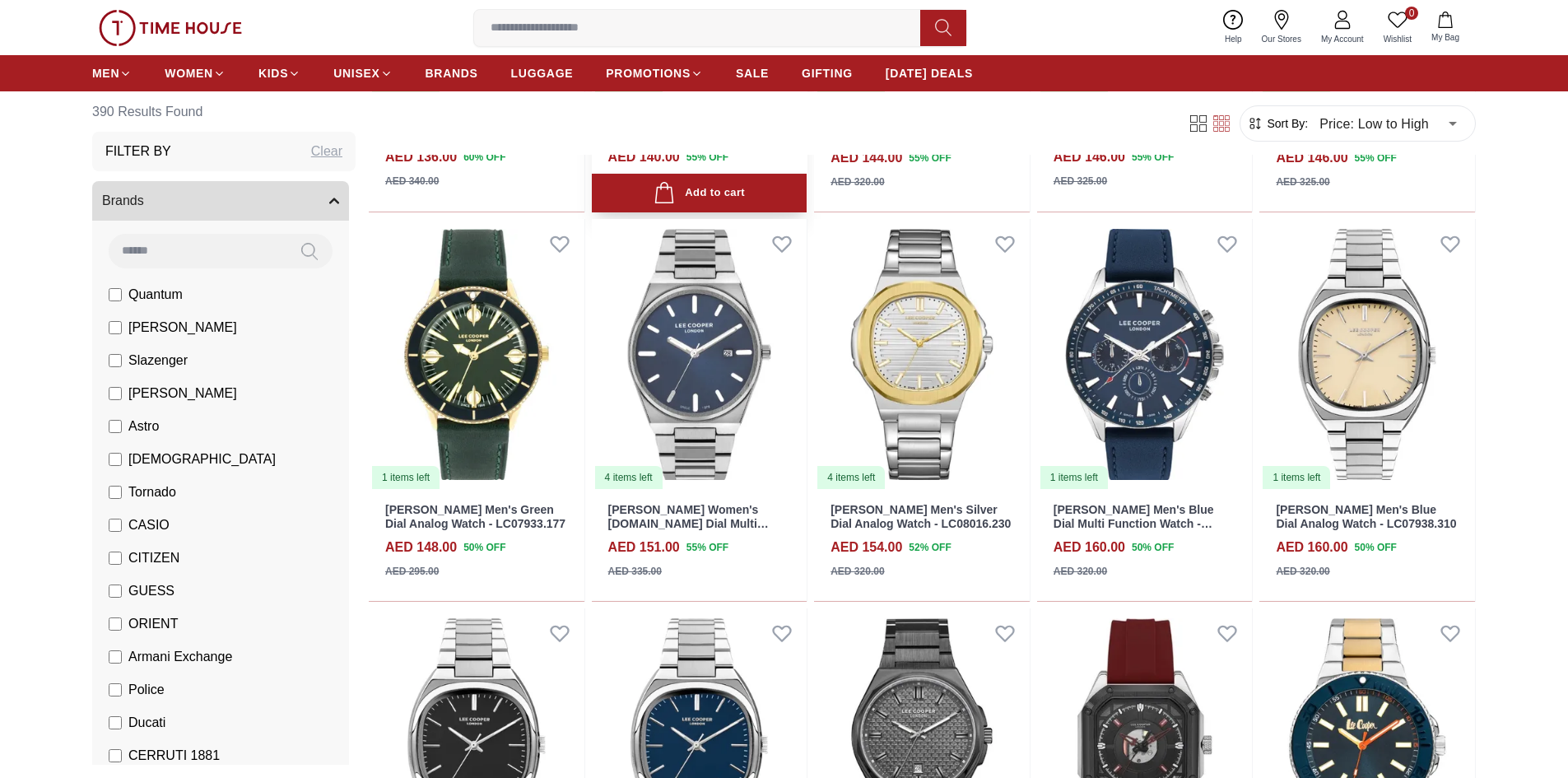
scroll to position [3362, 0]
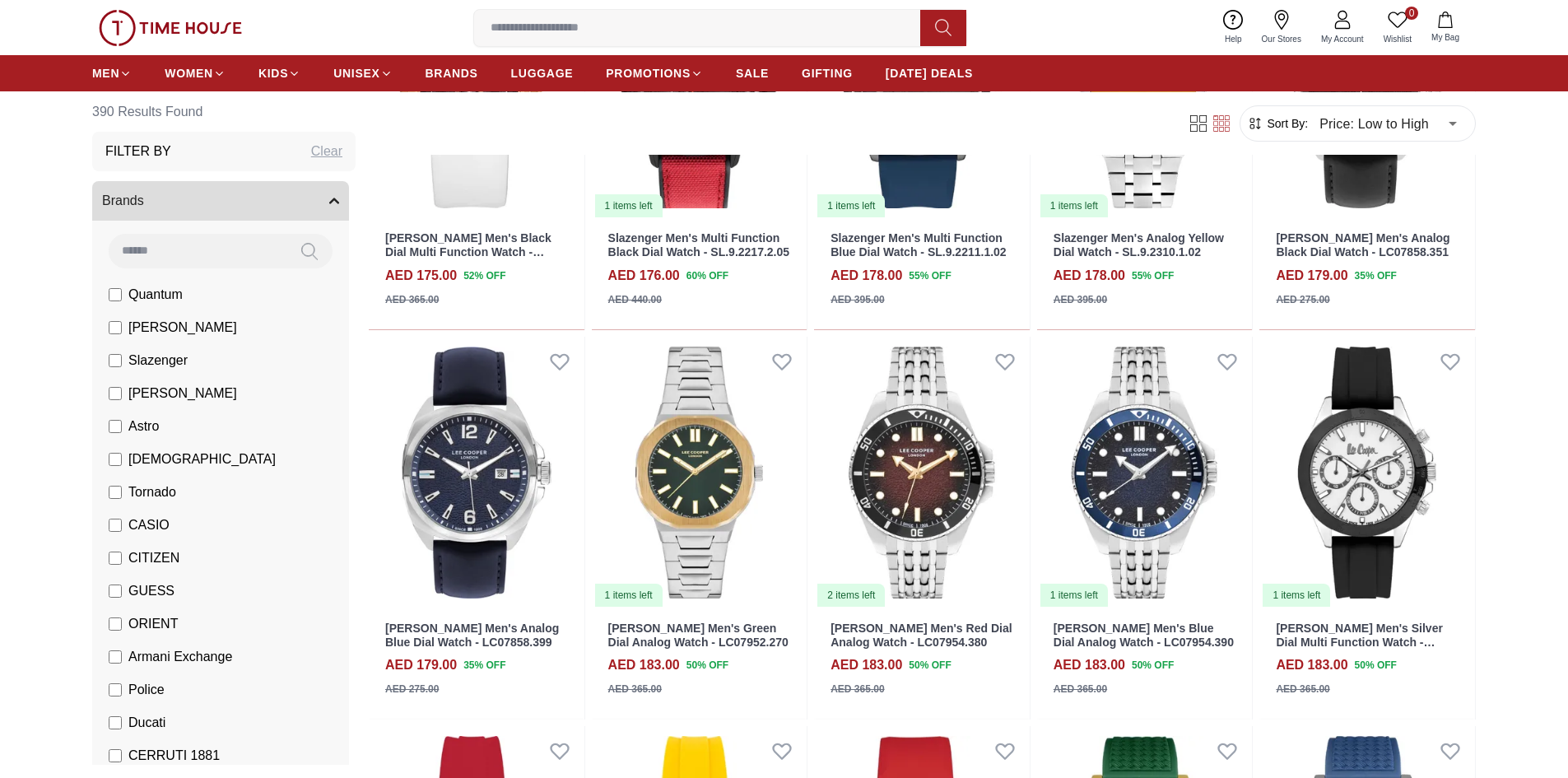
scroll to position [5174, 0]
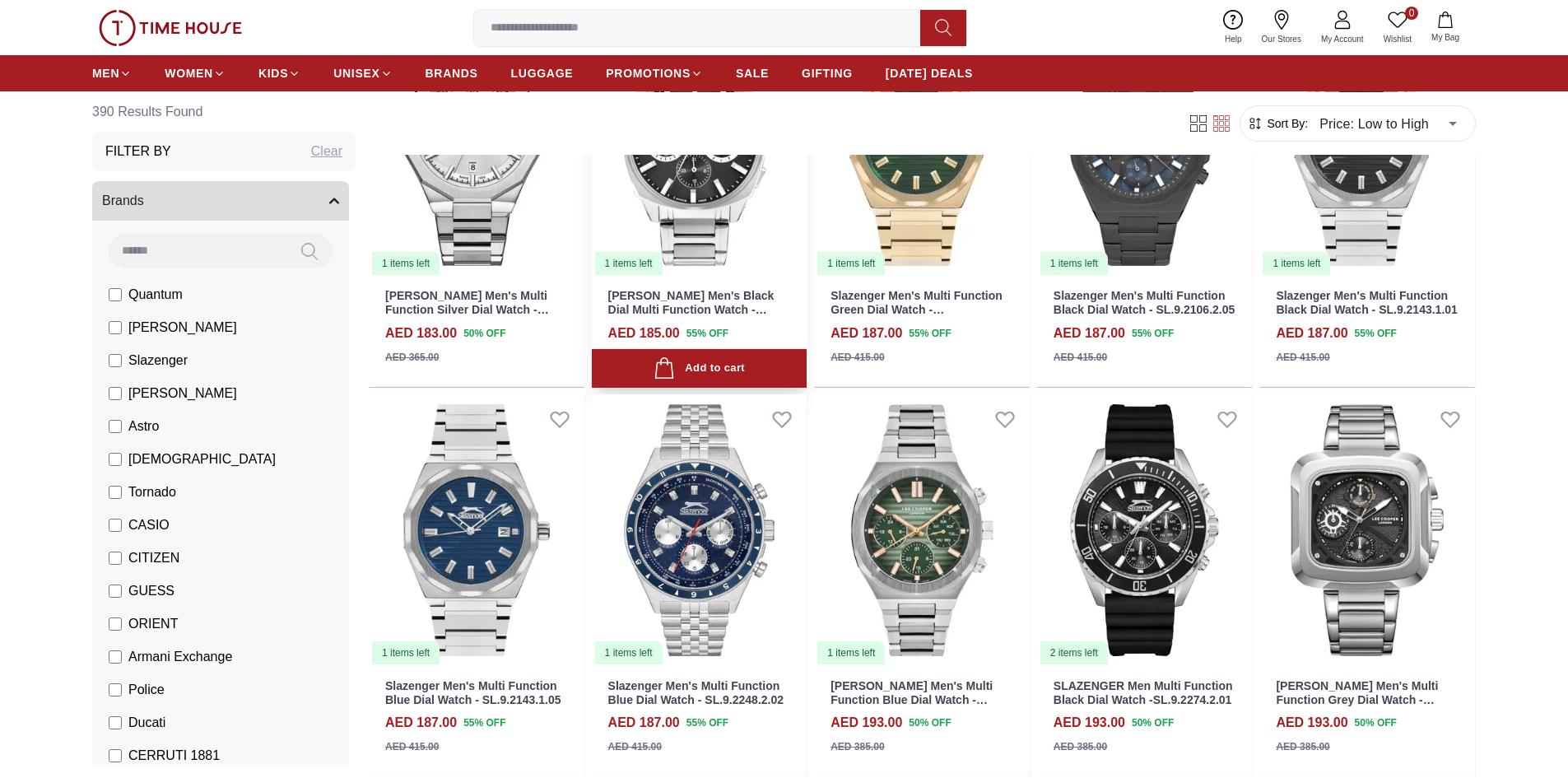
scroll to position [6327, 0]
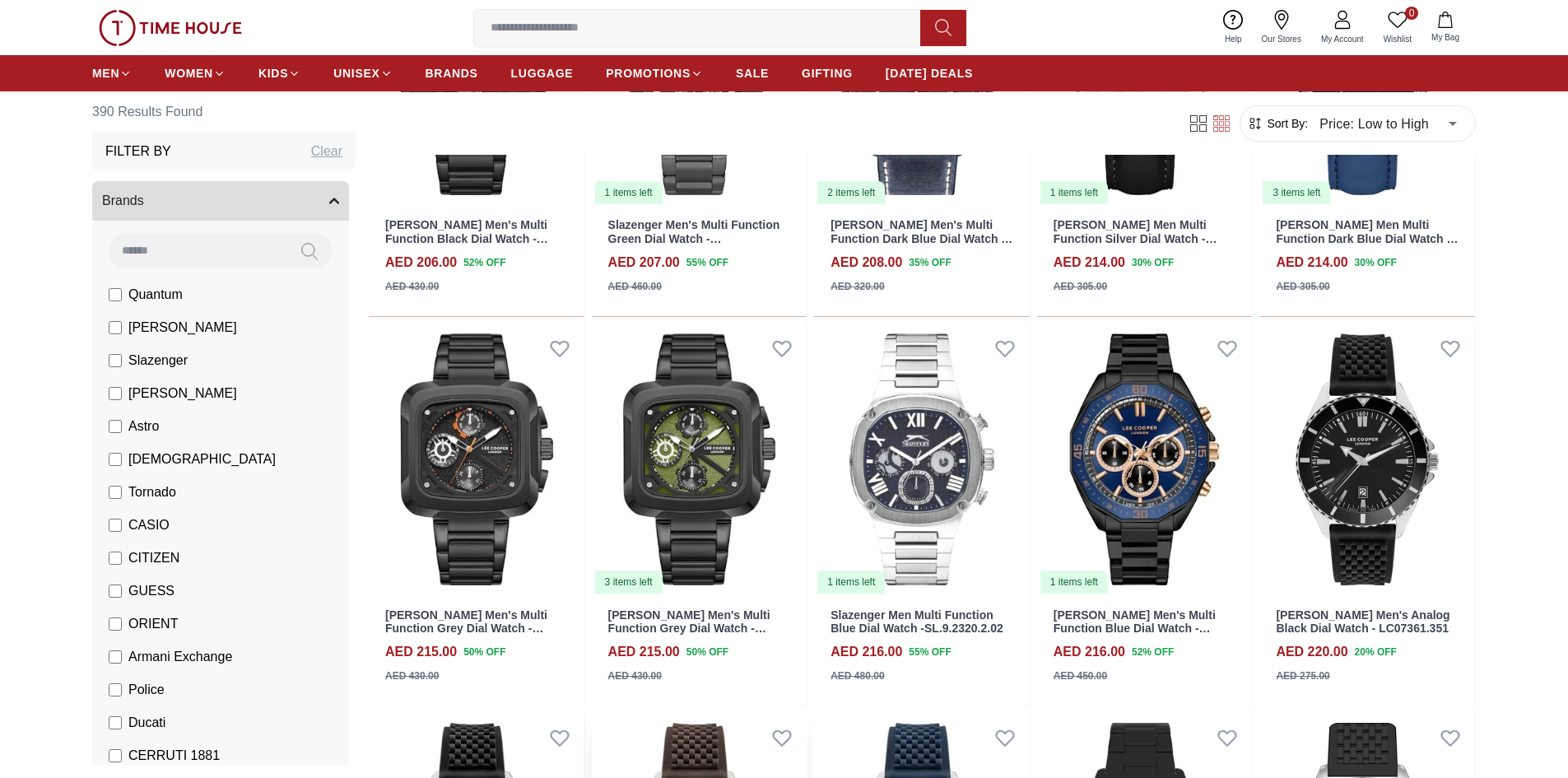
scroll to position [8715, 0]
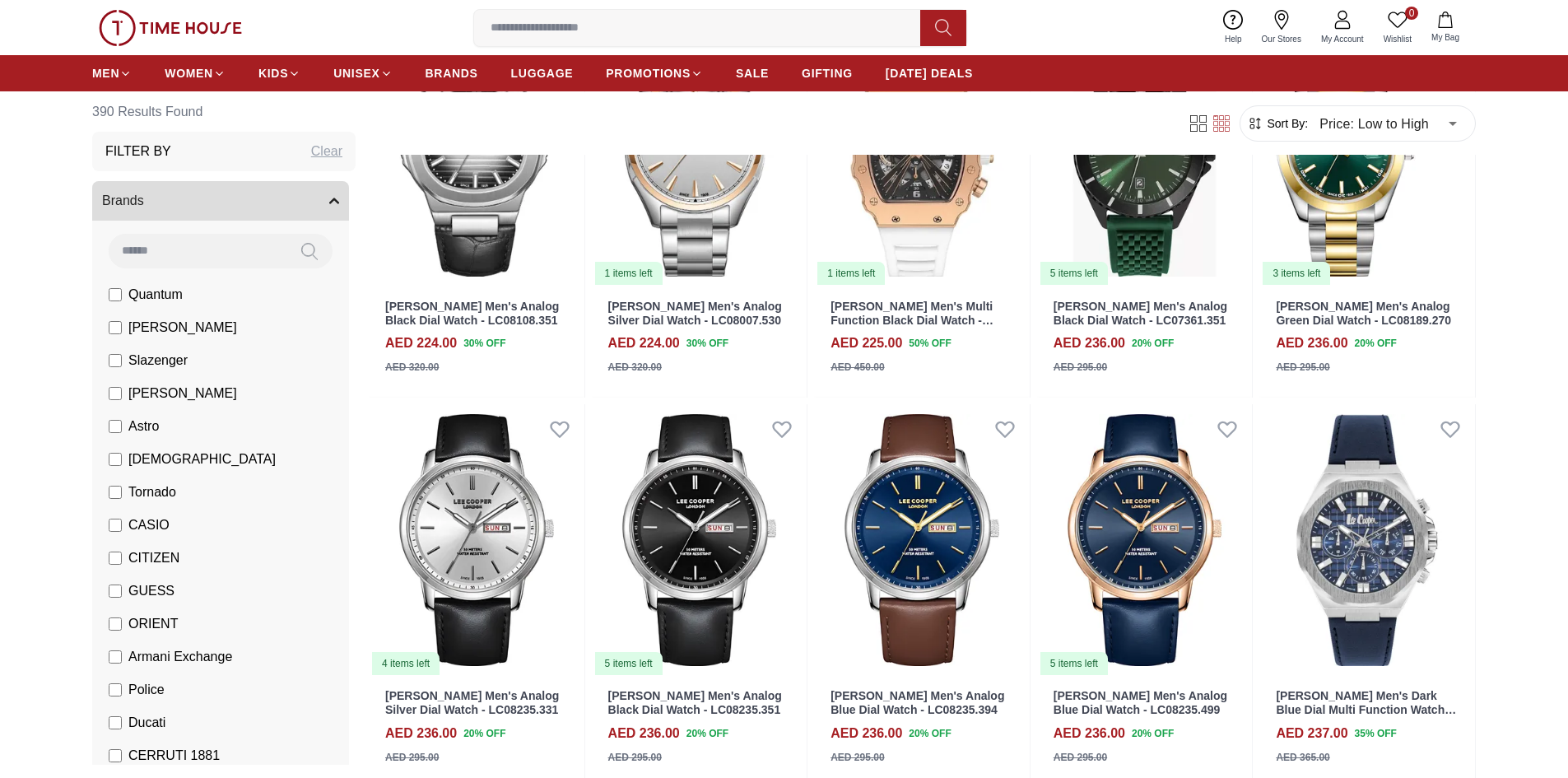
scroll to position [10608, 0]
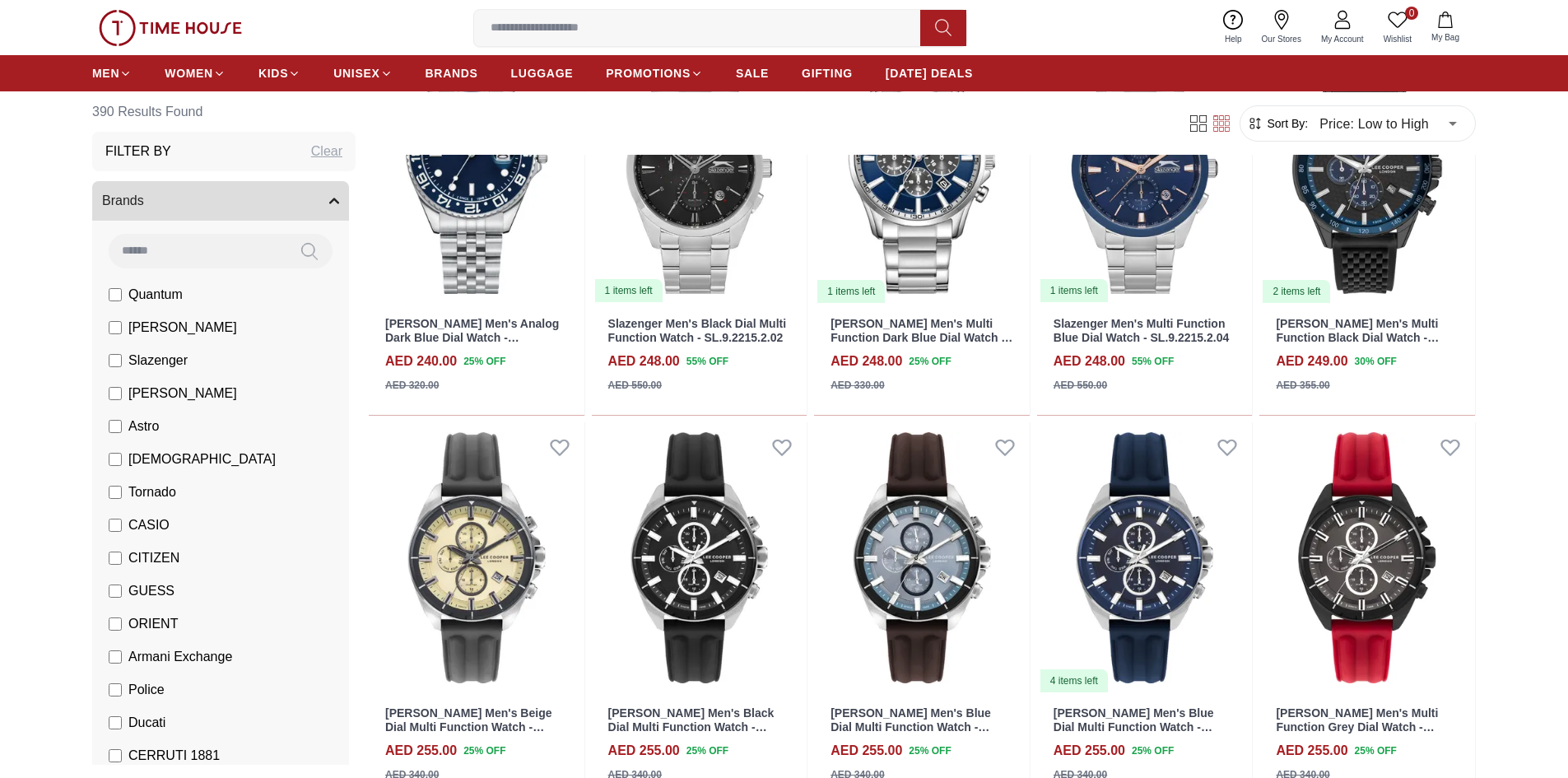
scroll to position [12337, 0]
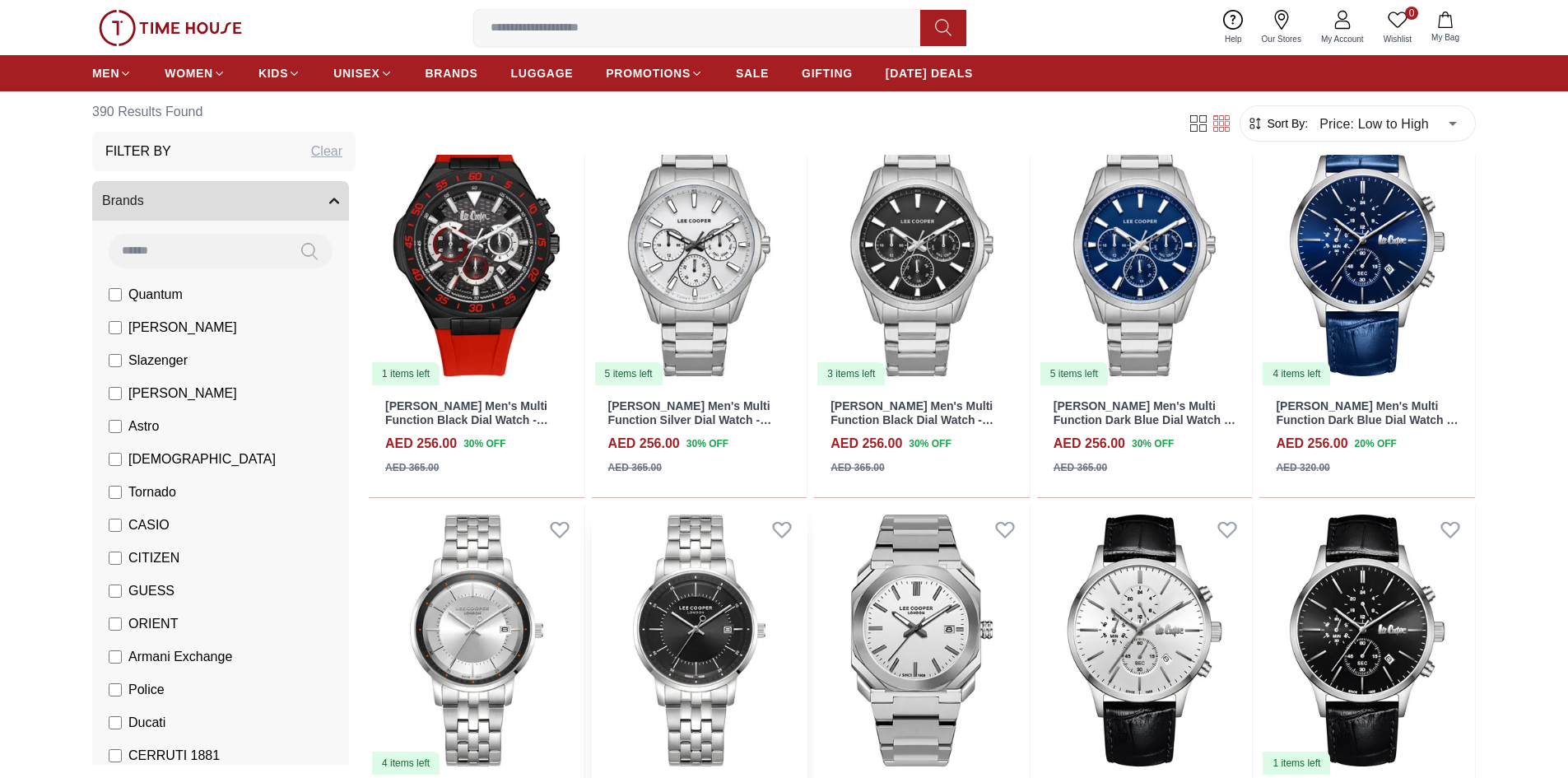
scroll to position [13655, 0]
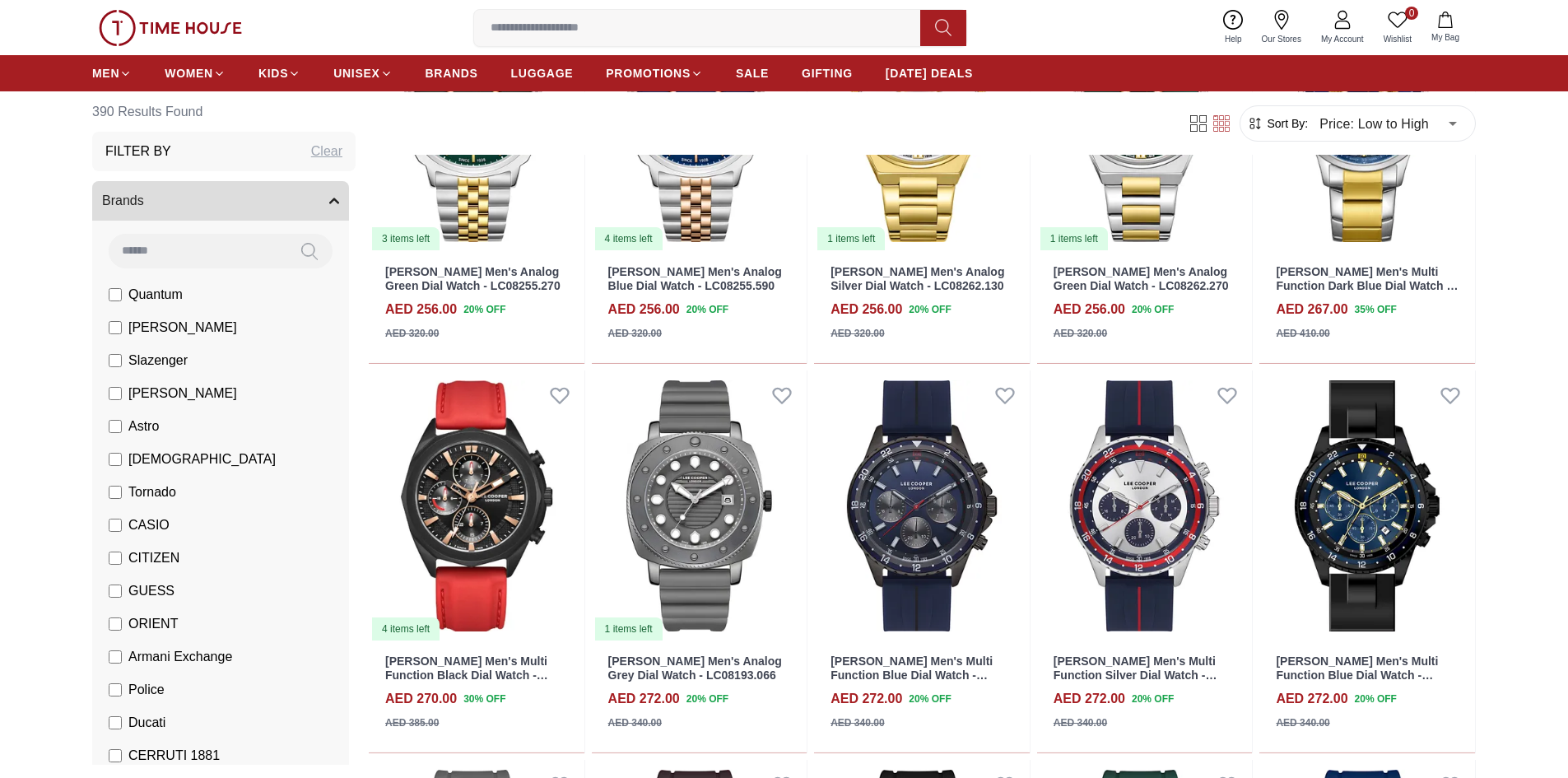
scroll to position [14560, 0]
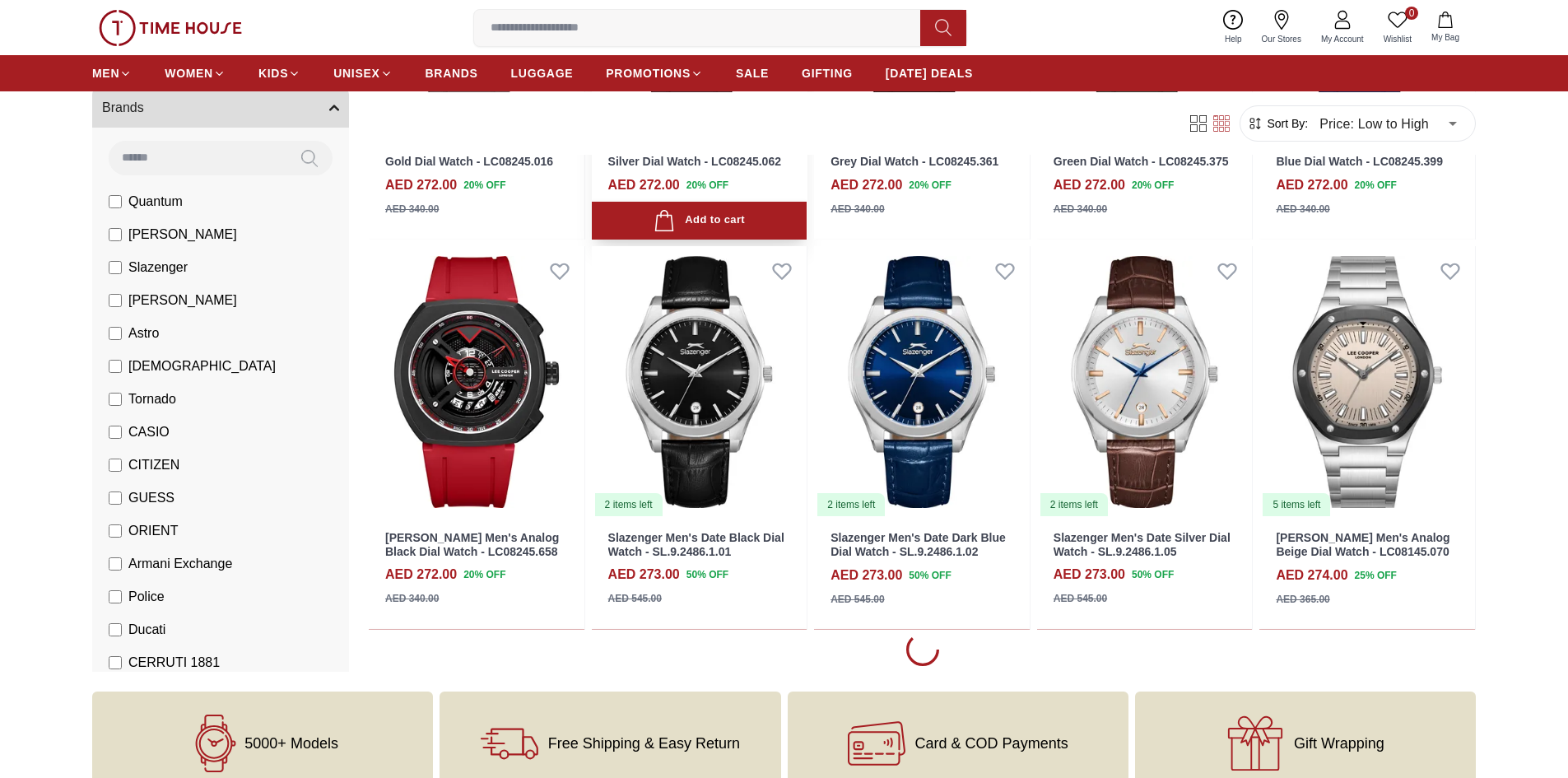
scroll to position [15713, 0]
